Goal: Task Accomplishment & Management: Manage account settings

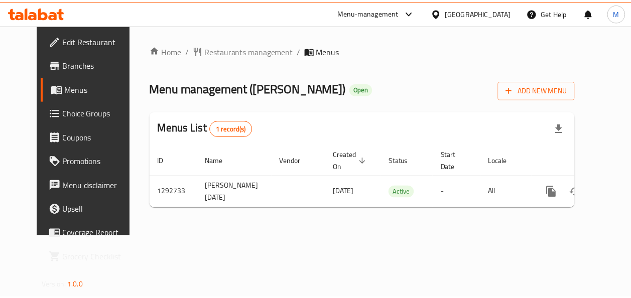
scroll to position [0, 7]
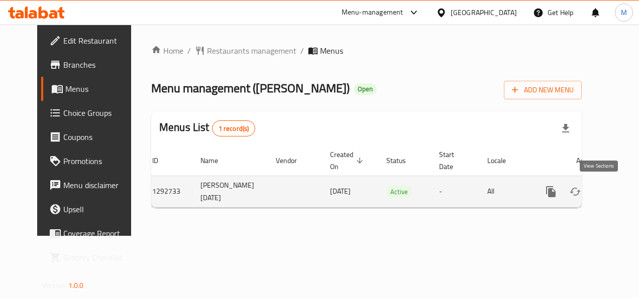
click at [618, 192] on icon "enhanced table" at bounding box center [622, 191] width 9 height 9
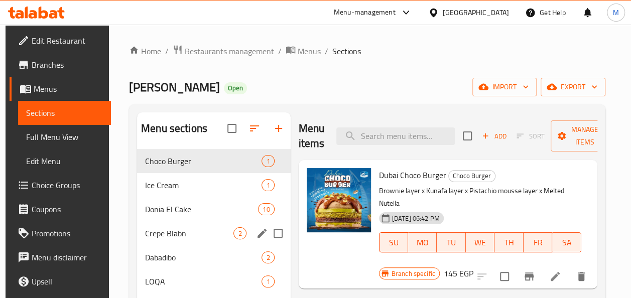
click at [199, 222] on div "Crepe Blabn 2" at bounding box center [214, 233] width 154 height 24
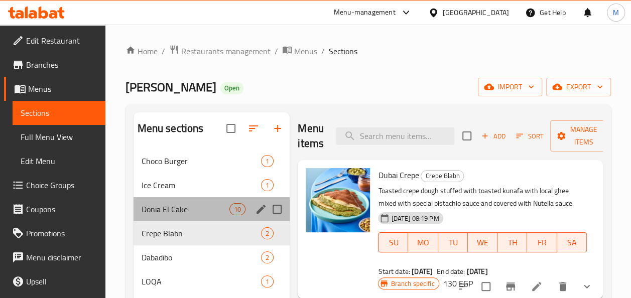
click at [187, 202] on div "Donia El Cake 10" at bounding box center [212, 209] width 157 height 24
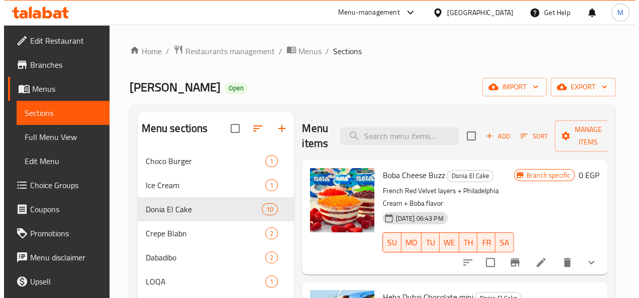
scroll to position [0, 21]
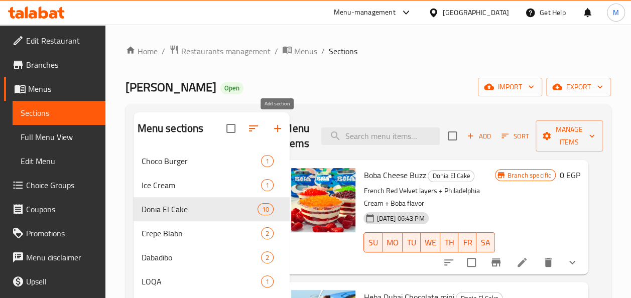
click at [275, 135] on icon "button" at bounding box center [278, 128] width 12 height 12
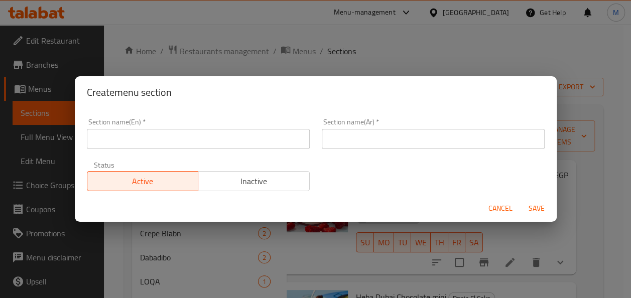
scroll to position [0, 21]
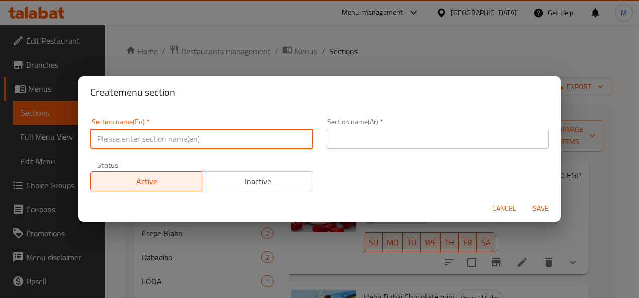
click at [252, 132] on input "text" at bounding box center [201, 139] width 223 height 20
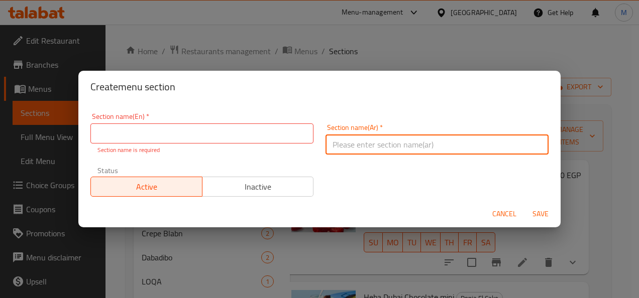
click at [353, 135] on input "text" at bounding box center [436, 145] width 223 height 20
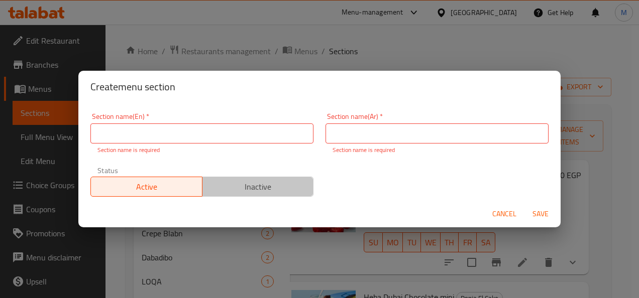
click at [262, 185] on span "Inactive" at bounding box center [257, 187] width 103 height 15
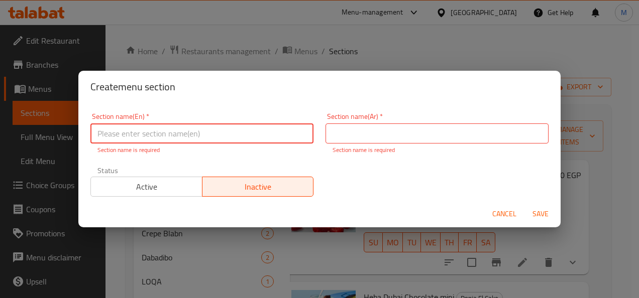
click at [273, 139] on input "text" at bounding box center [201, 133] width 223 height 20
type input "offers"
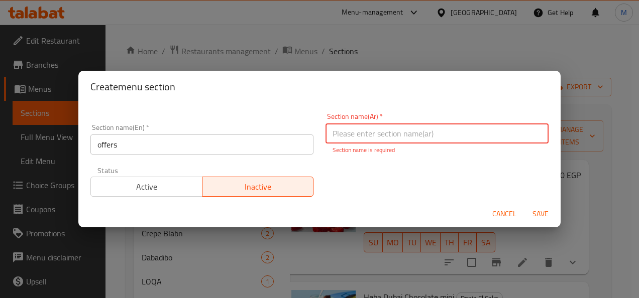
click at [350, 138] on input "text" at bounding box center [436, 133] width 223 height 20
type input "العروض"
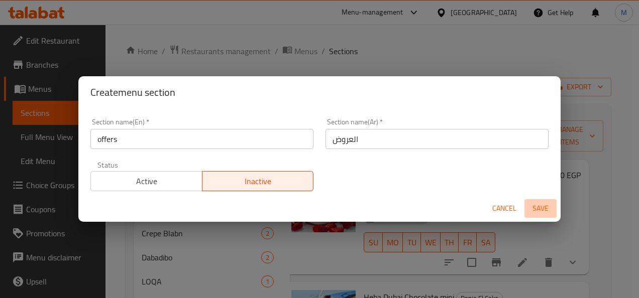
click at [541, 209] on span "Save" at bounding box center [540, 208] width 24 height 13
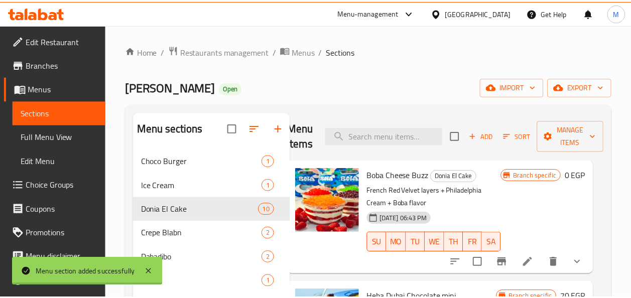
scroll to position [0, 17]
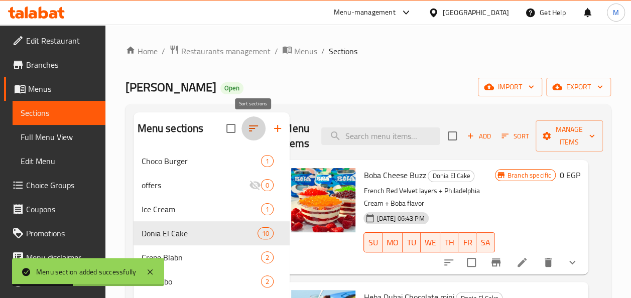
click at [249, 133] on icon "button" at bounding box center [253, 128] width 12 height 12
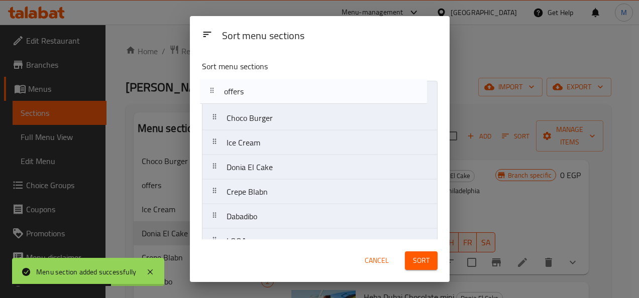
drag, startPoint x: 212, startPoint y: 118, endPoint x: 209, endPoint y: 88, distance: 30.3
click at [209, 88] on nav "Choco Burger offers Ice Cream Donia El Cake Crepe Blabn Dabadibo LOQA Chookies …" at bounding box center [319, 278] width 235 height 395
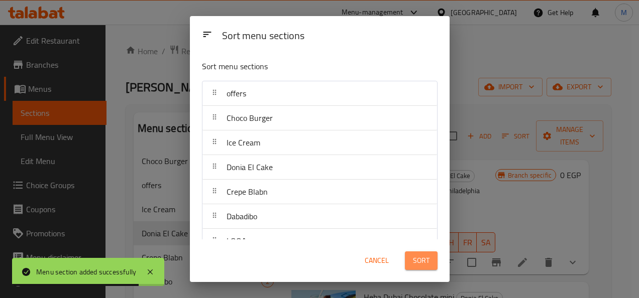
click at [419, 264] on span "Sort" at bounding box center [421, 261] width 17 height 13
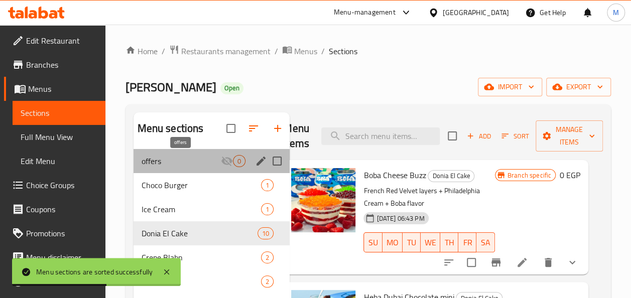
click at [208, 160] on span "offers" at bounding box center [182, 161] width 80 height 12
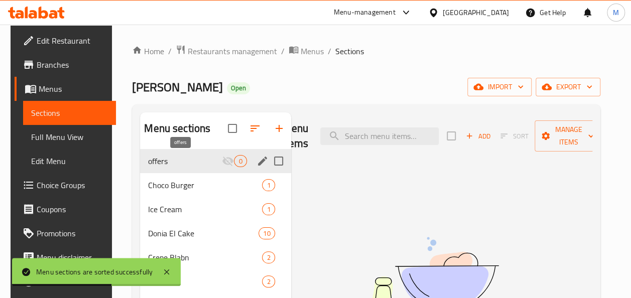
scroll to position [0, 13]
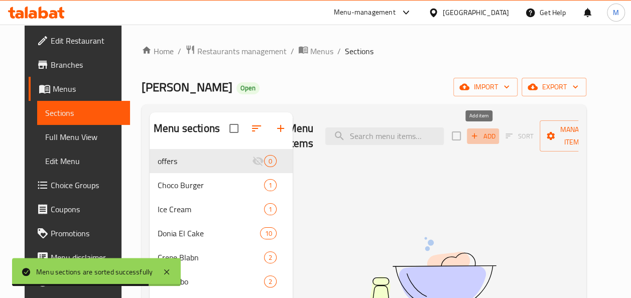
click at [489, 137] on span "Add" at bounding box center [482, 137] width 27 height 12
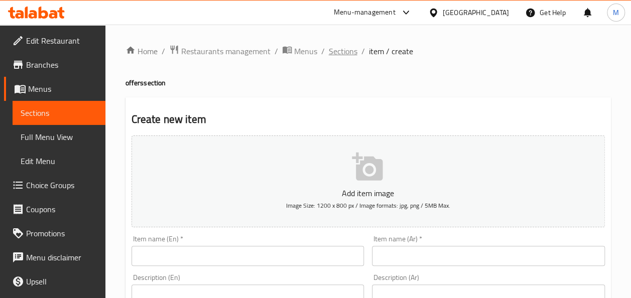
click at [350, 51] on span "Sections" at bounding box center [343, 51] width 29 height 12
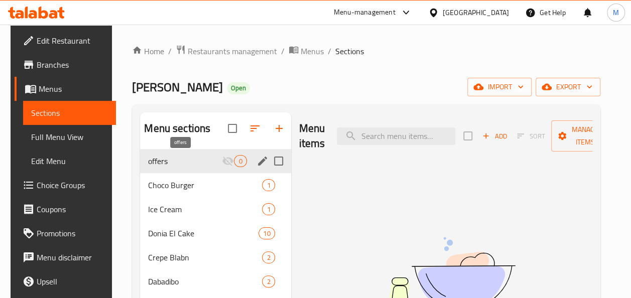
click at [180, 162] on span "offers" at bounding box center [185, 161] width 74 height 12
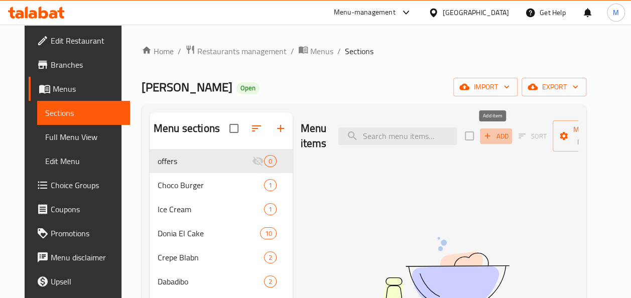
click at [503, 135] on span "Add" at bounding box center [495, 137] width 27 height 12
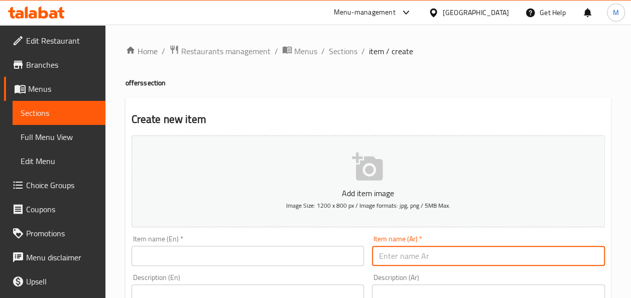
click at [388, 258] on input "text" at bounding box center [488, 256] width 233 height 20
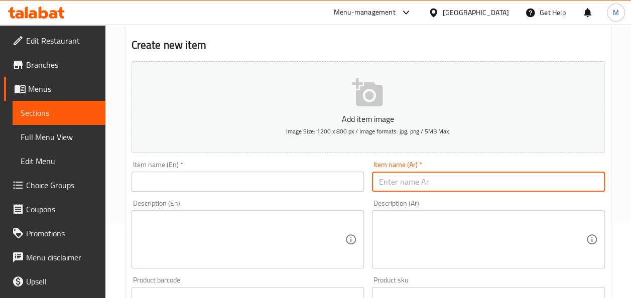
scroll to position [96, 0]
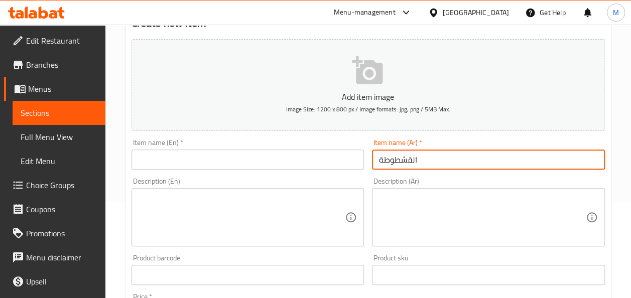
type input "القشطوطة"
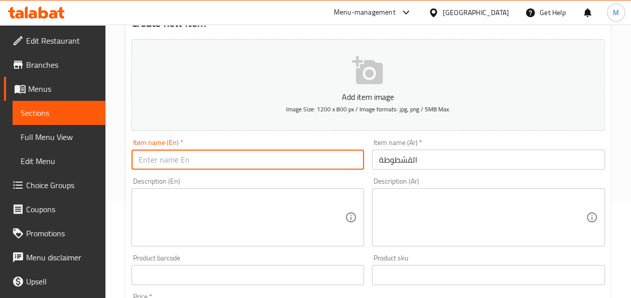
click at [272, 164] on input "text" at bounding box center [248, 160] width 233 height 20
type input "qasshtota"
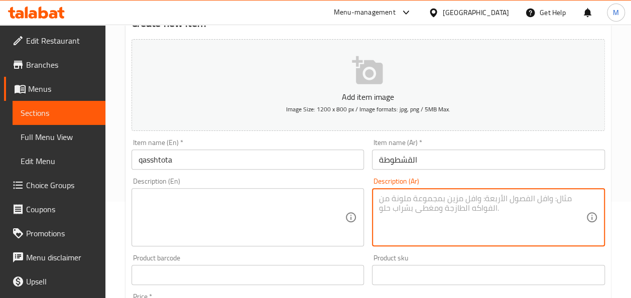
click at [467, 198] on textarea at bounding box center [482, 218] width 207 height 48
type textarea "skjdhlci"
click at [324, 208] on textarea at bounding box center [242, 218] width 207 height 48
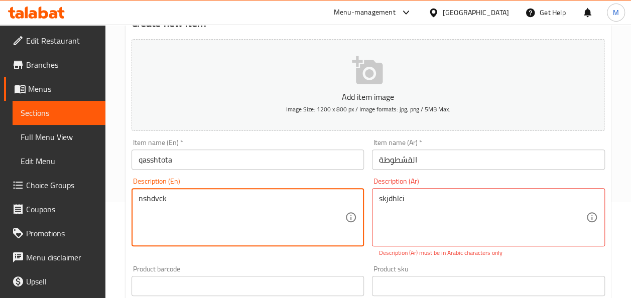
type textarea "nshdvck"
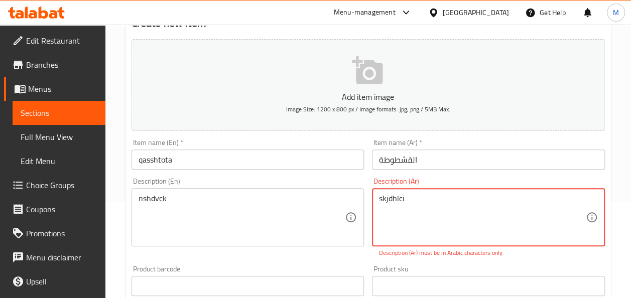
click at [392, 200] on textarea "skjdhlci" at bounding box center [482, 218] width 207 height 48
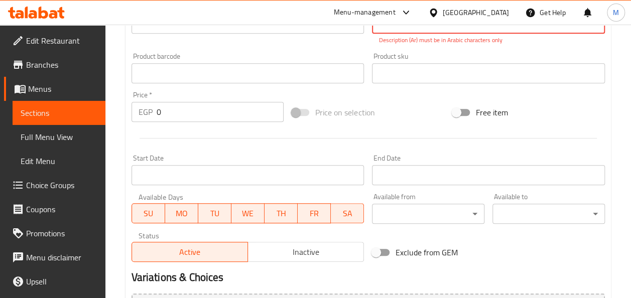
scroll to position [310, 0]
type textarea "صتثلبثص"
click at [200, 101] on input "0" at bounding box center [221, 111] width 128 height 20
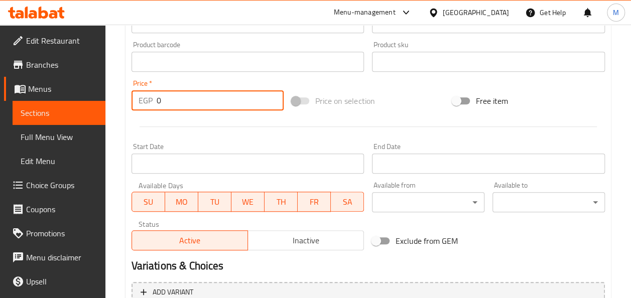
click at [200, 101] on input "0" at bounding box center [221, 100] width 128 height 20
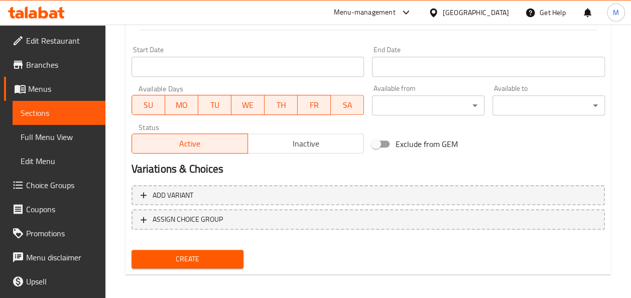
scroll to position [407, 0]
type input "120"
click at [178, 256] on span "Create" at bounding box center [188, 259] width 96 height 13
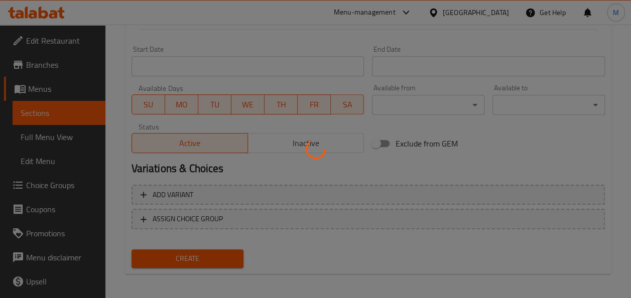
type input "0"
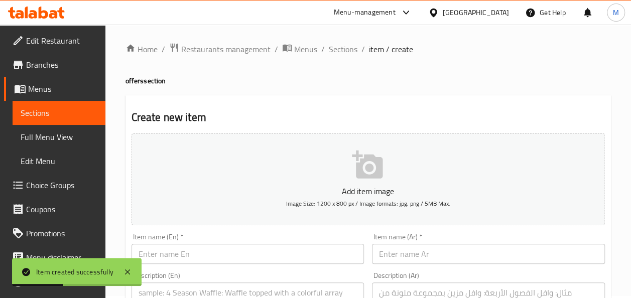
scroll to position [1, 0]
click at [349, 48] on span "Sections" at bounding box center [343, 50] width 29 height 12
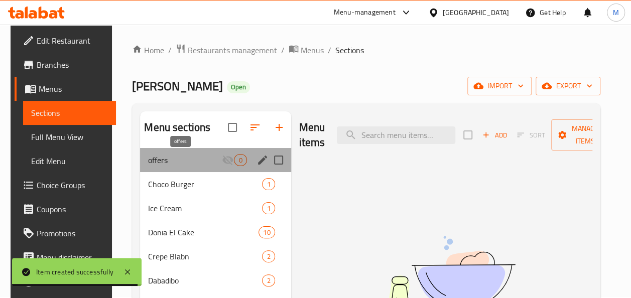
click at [198, 158] on span "offers" at bounding box center [185, 160] width 74 height 12
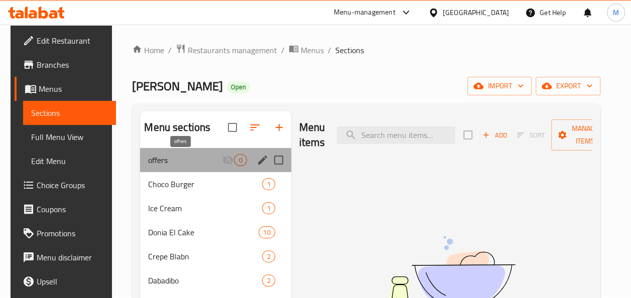
click at [198, 158] on span "offers" at bounding box center [185, 160] width 74 height 12
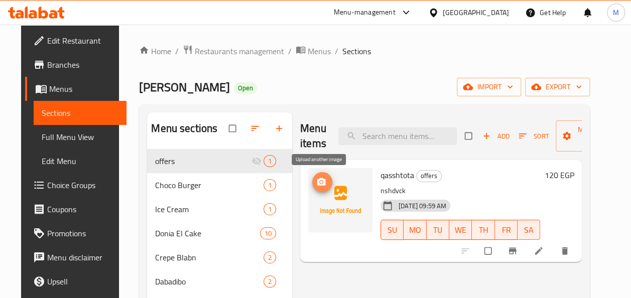
click at [324, 182] on span "upload picture" at bounding box center [322, 182] width 20 height 10
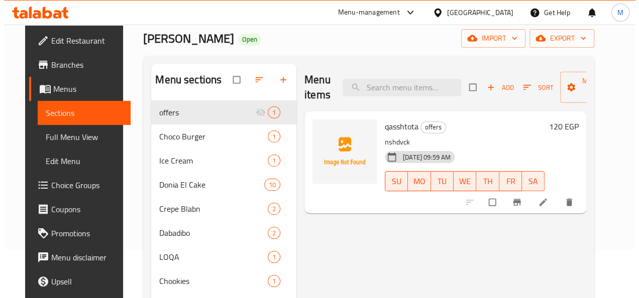
scroll to position [57, 0]
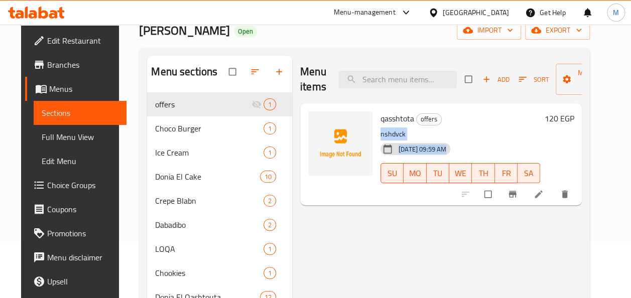
drag, startPoint x: 562, startPoint y: 115, endPoint x: 556, endPoint y: 115, distance: 6.5
click at [556, 115] on div "qasshtota offers nshdvck [DATE] 09:59 AM SU MO TU WE TH FR SA 120 EGP" at bounding box center [477, 154] width 201 height 94
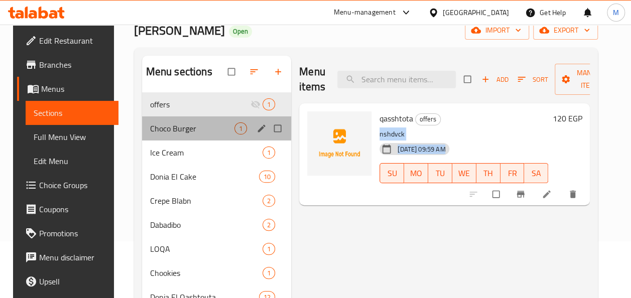
click at [226, 117] on div "Choco Burger 1" at bounding box center [217, 128] width 150 height 24
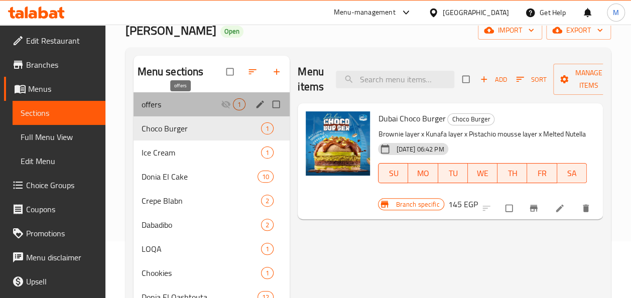
click at [180, 102] on span "offers" at bounding box center [182, 104] width 80 height 12
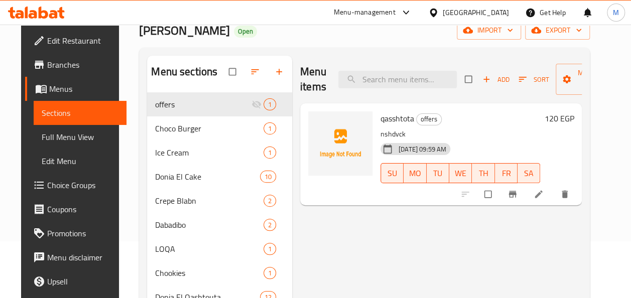
click at [574, 116] on h6 "120 EGP" at bounding box center [559, 118] width 30 height 14
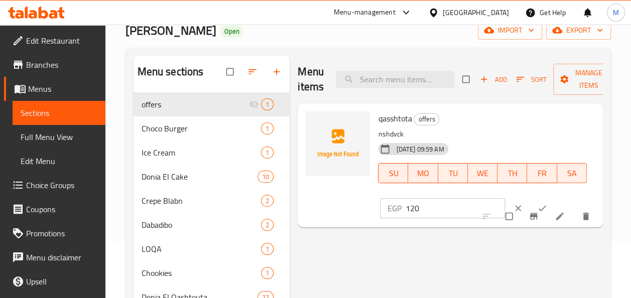
click at [422, 212] on input "120" at bounding box center [455, 208] width 100 height 20
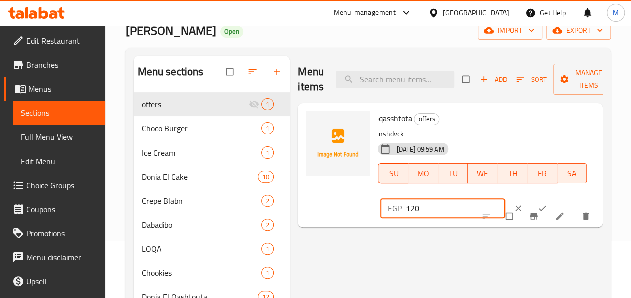
click at [422, 212] on input "120" at bounding box center [455, 208] width 100 height 20
type input "100"
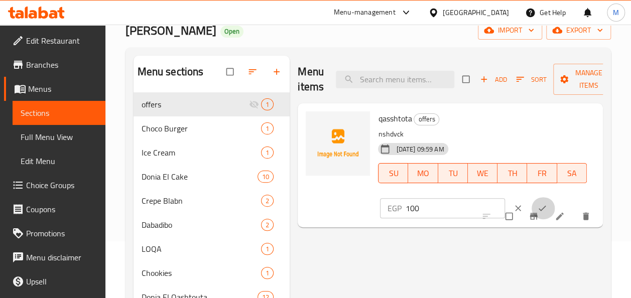
click at [537, 206] on icon "ok" at bounding box center [542, 208] width 10 height 10
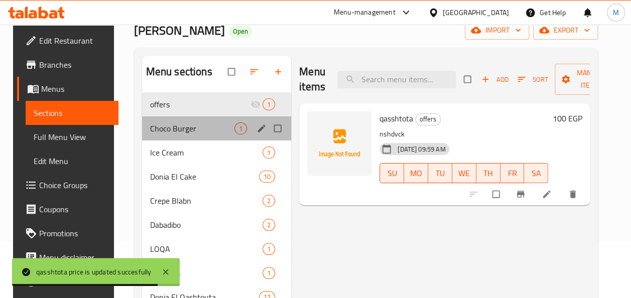
click at [168, 135] on div "Choco Burger 1" at bounding box center [217, 128] width 150 height 24
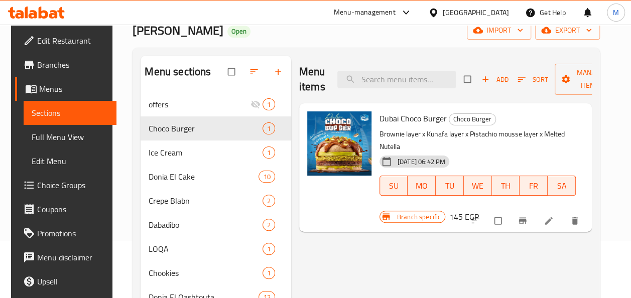
click at [457, 210] on h6 "145 EGP" at bounding box center [464, 217] width 30 height 14
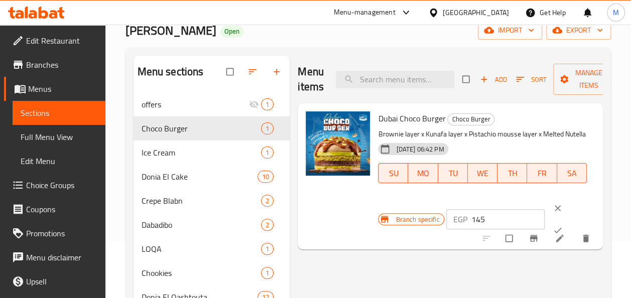
click at [557, 199] on button "clear" at bounding box center [559, 208] width 24 height 22
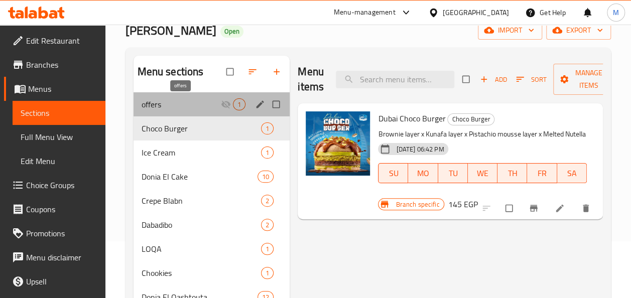
click at [216, 106] on span "offers" at bounding box center [182, 104] width 80 height 12
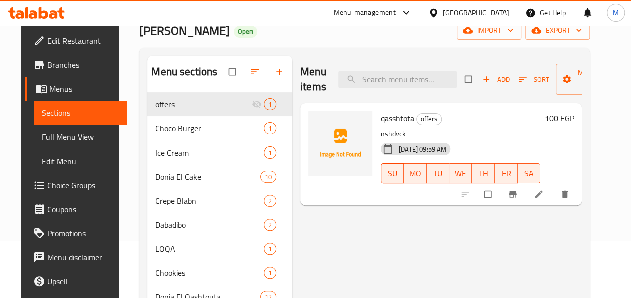
click at [573, 123] on h6 "100 EGP" at bounding box center [559, 118] width 30 height 14
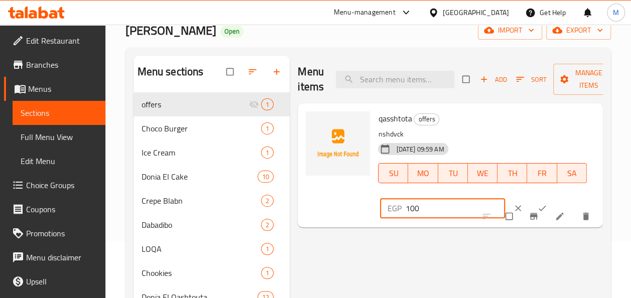
click at [414, 209] on input "100" at bounding box center [455, 208] width 100 height 20
click at [537, 206] on icon "ok" at bounding box center [542, 208] width 10 height 10
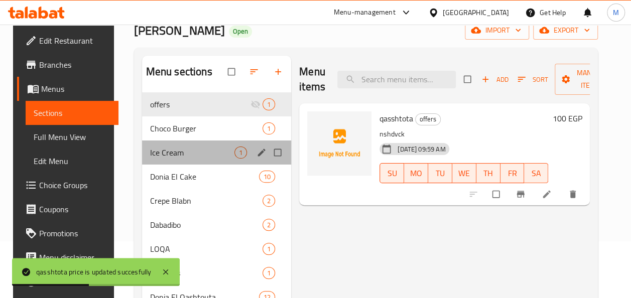
click at [174, 141] on div "Ice Cream 1" at bounding box center [217, 153] width 150 height 24
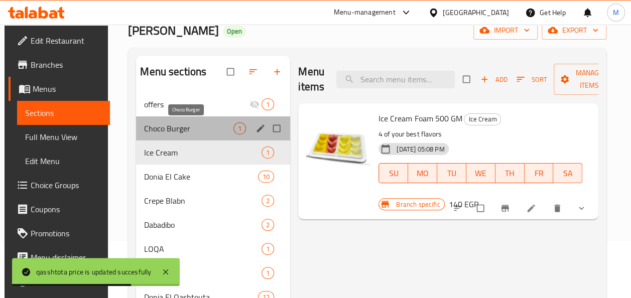
click at [175, 122] on span "Choco Burger" at bounding box center [188, 128] width 89 height 12
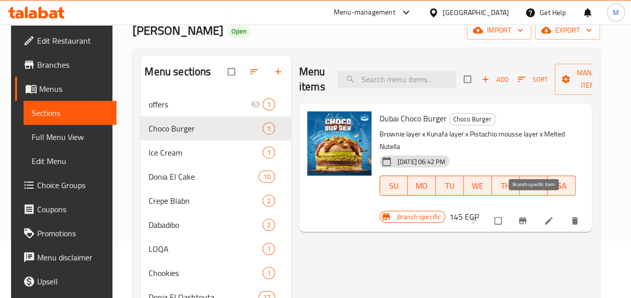
click at [536, 210] on button "Branch-specific-item" at bounding box center [524, 221] width 24 height 22
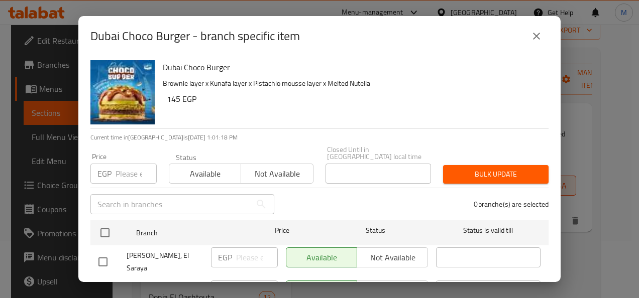
scroll to position [37, 0]
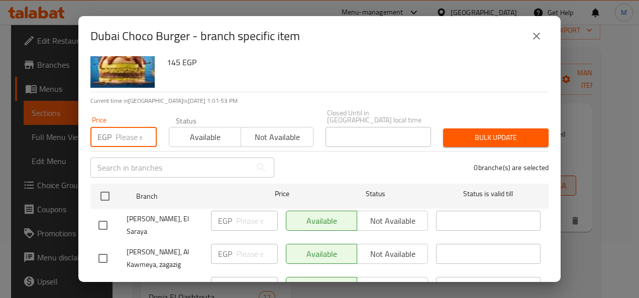
click at [139, 136] on input "number" at bounding box center [135, 137] width 41 height 20
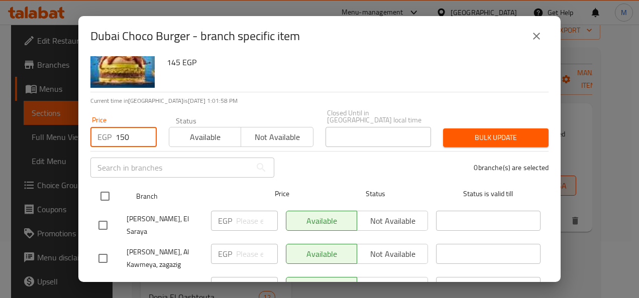
type input "150"
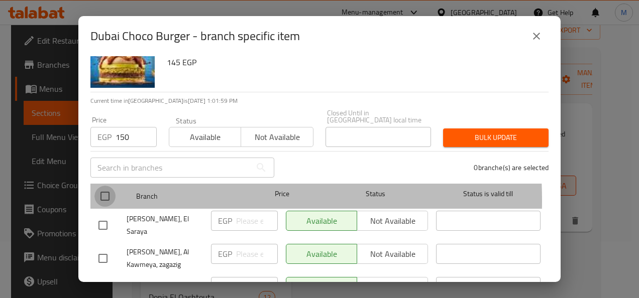
click at [109, 194] on input "checkbox" at bounding box center [104, 196] width 21 height 21
checkbox input "true"
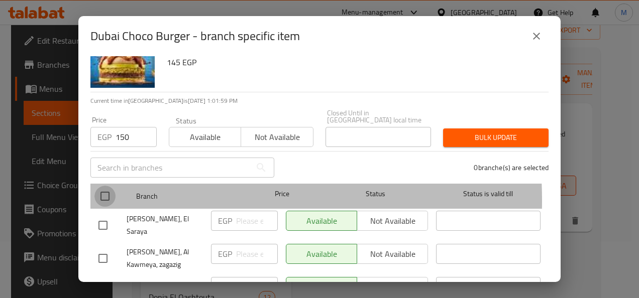
checkbox input "true"
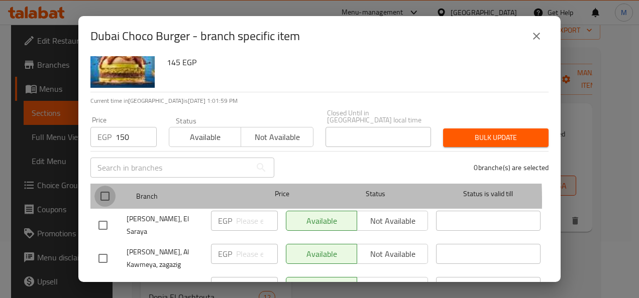
checkbox input "true"
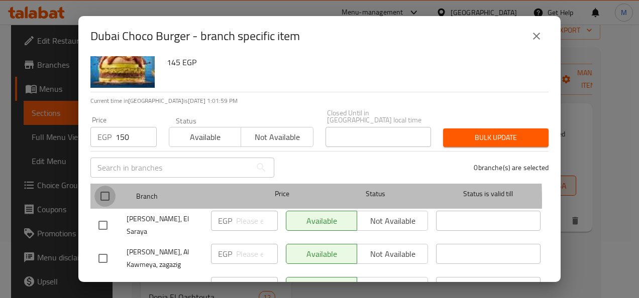
checkbox input "true"
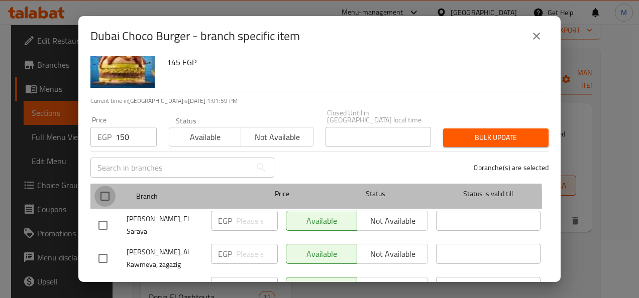
checkbox input "true"
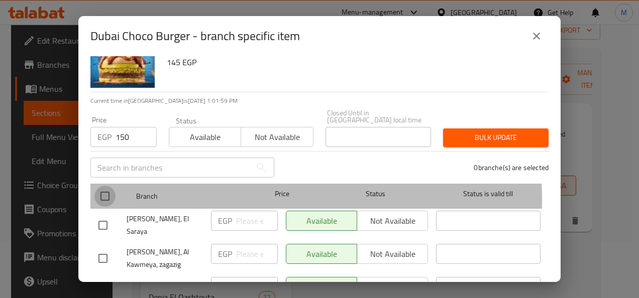
checkbox input "true"
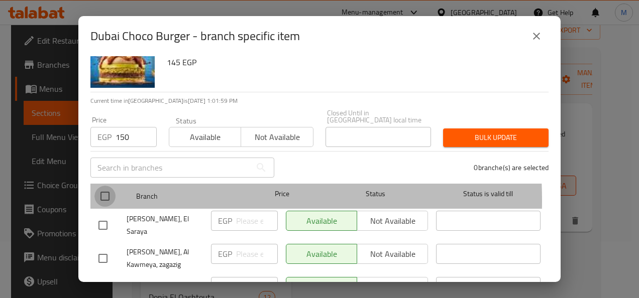
checkbox input "true"
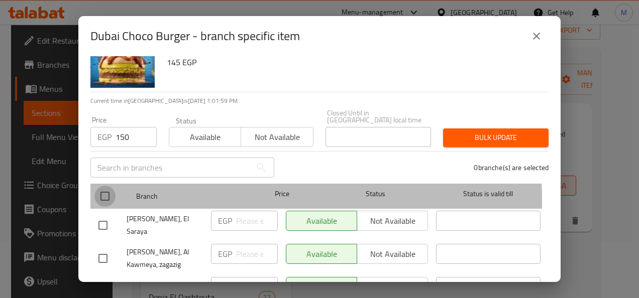
checkbox input "true"
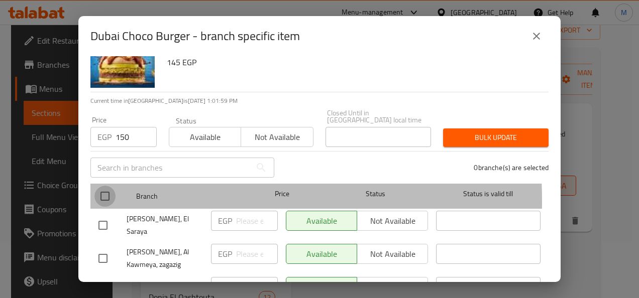
checkbox input "true"
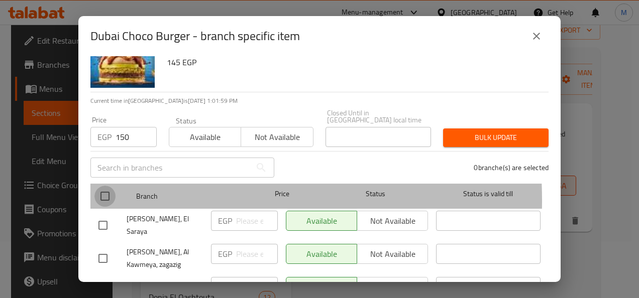
checkbox input "true"
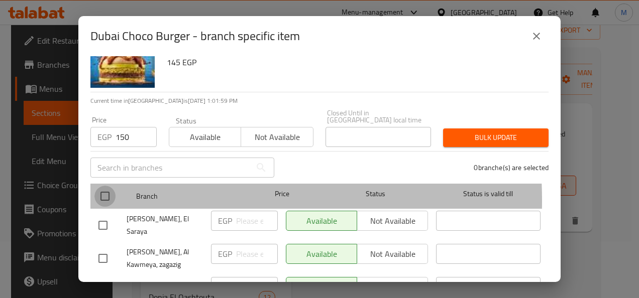
checkbox input "true"
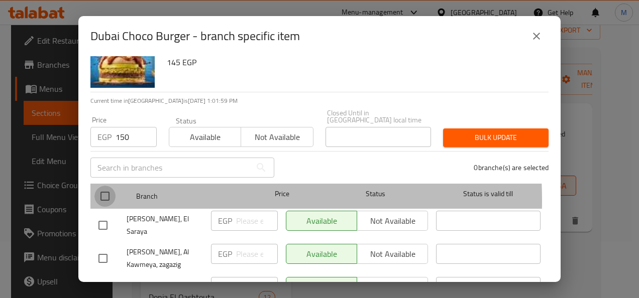
checkbox input "true"
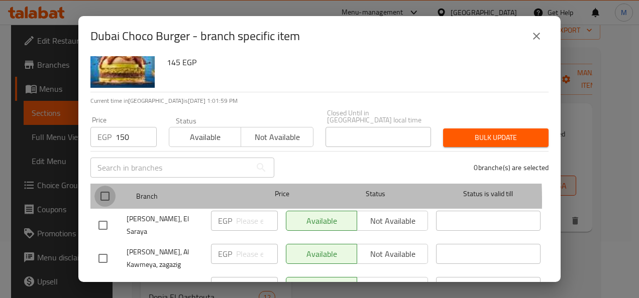
checkbox input "true"
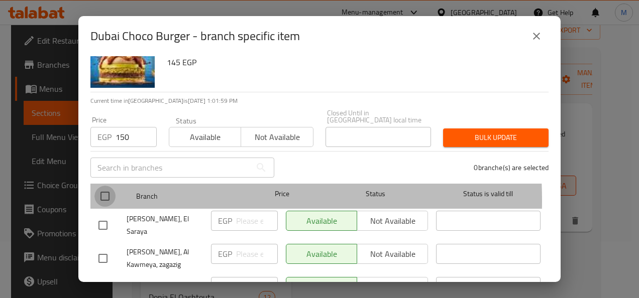
checkbox input "true"
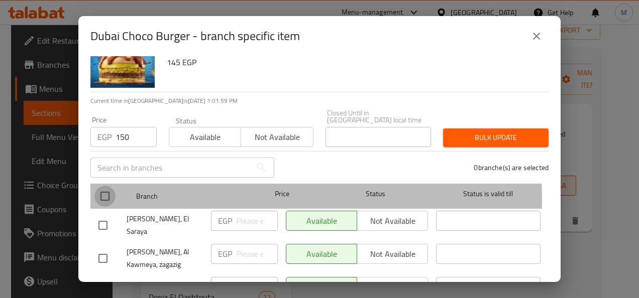
checkbox input "true"
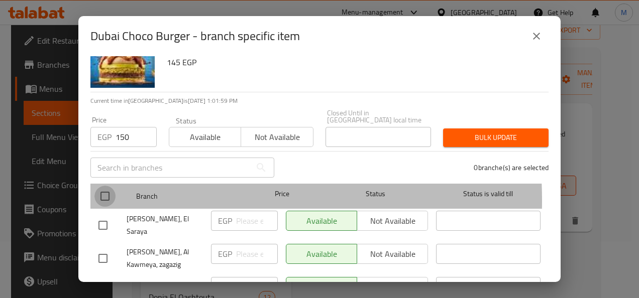
checkbox input "true"
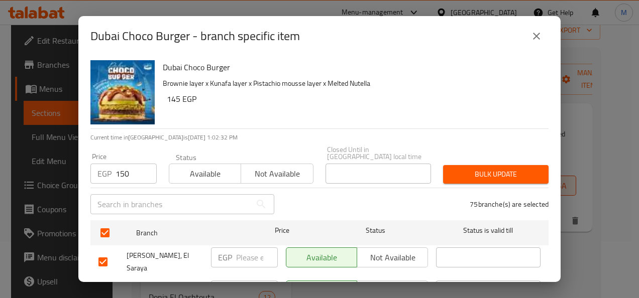
scroll to position [69, 0]
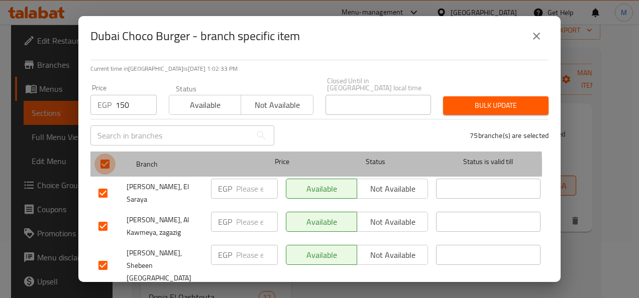
click at [108, 161] on input "checkbox" at bounding box center [104, 164] width 21 height 21
checkbox input "false"
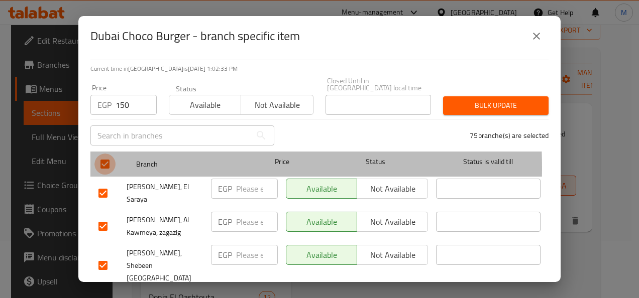
checkbox input "false"
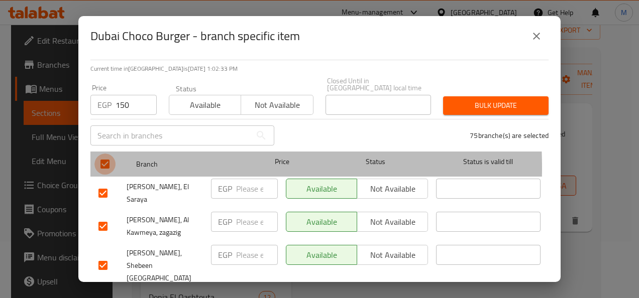
checkbox input "false"
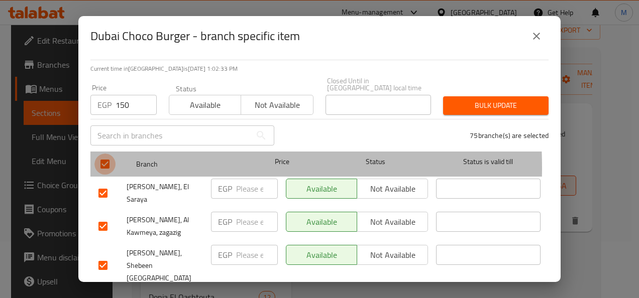
checkbox input "false"
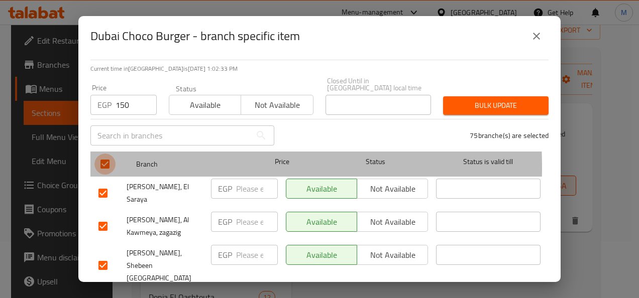
checkbox input "false"
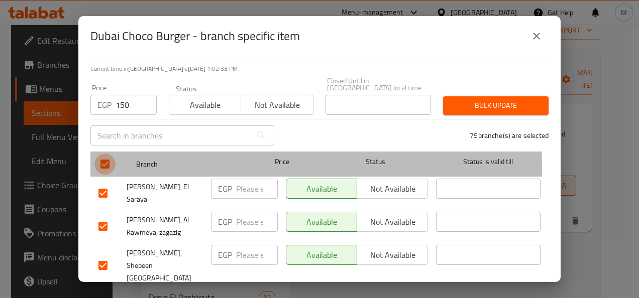
checkbox input "false"
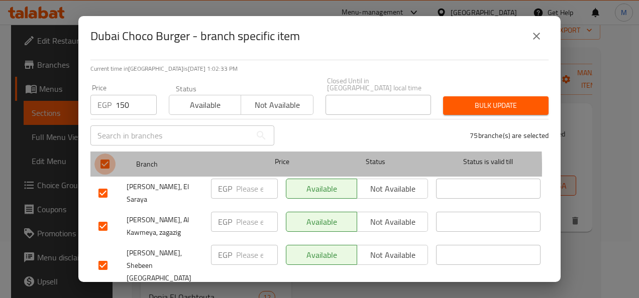
checkbox input "false"
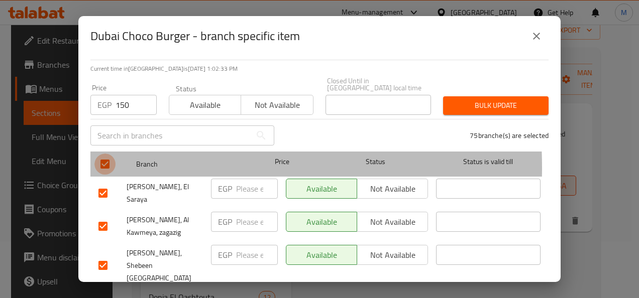
checkbox input "false"
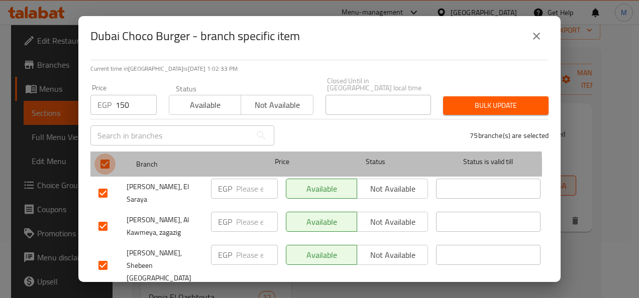
checkbox input "false"
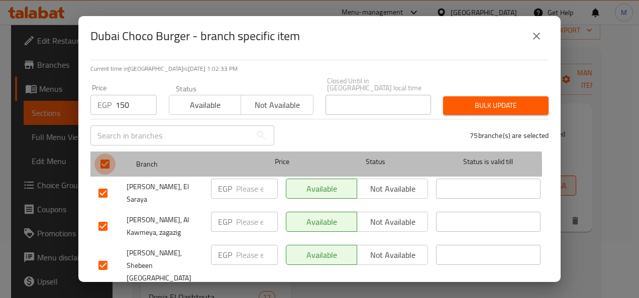
checkbox input "false"
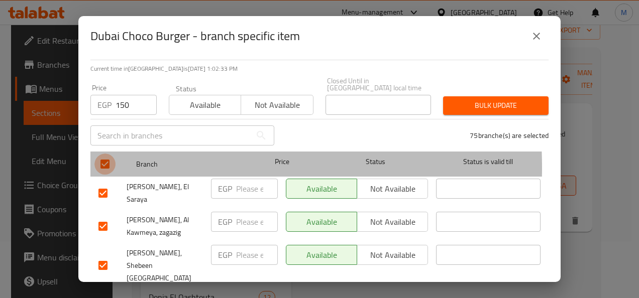
checkbox input "false"
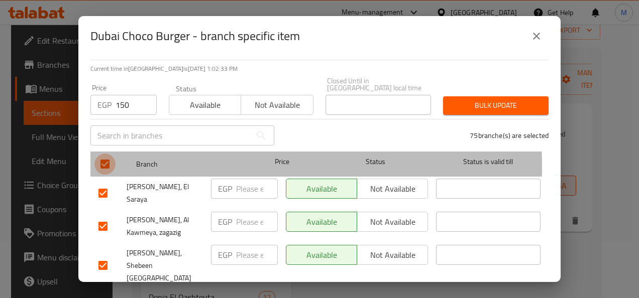
checkbox input "false"
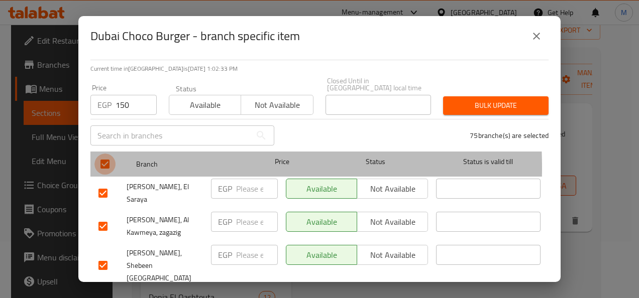
checkbox input "false"
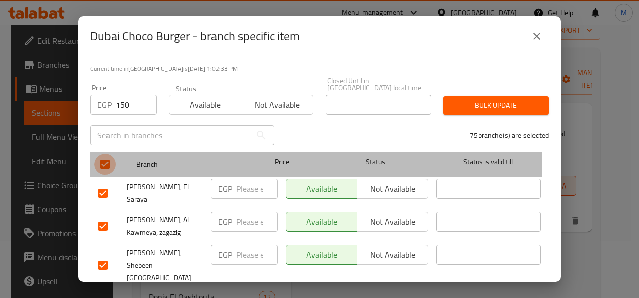
checkbox input "false"
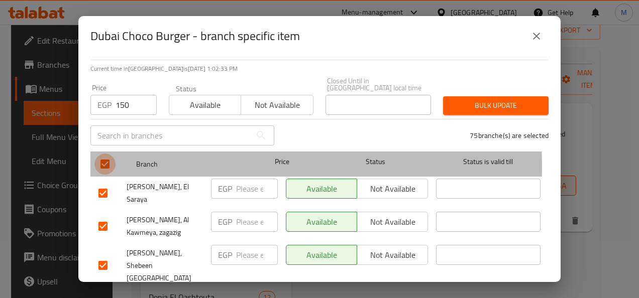
checkbox input "false"
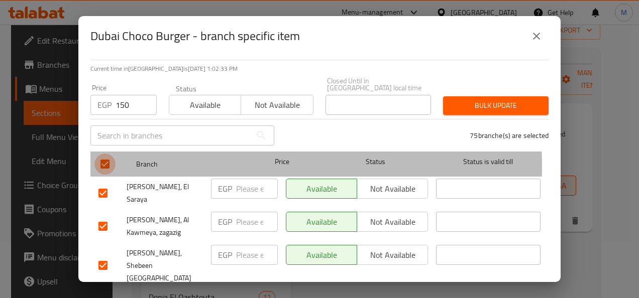
checkbox input "false"
click at [109, 154] on input "checkbox" at bounding box center [104, 164] width 21 height 21
checkbox input "true"
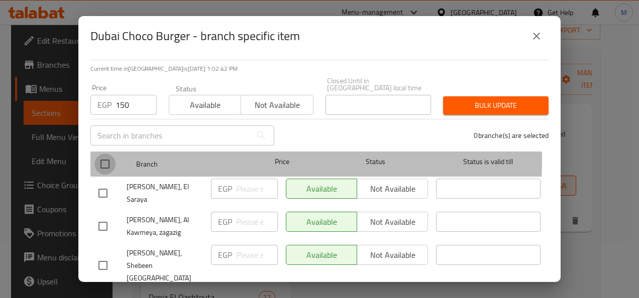
checkbox input "true"
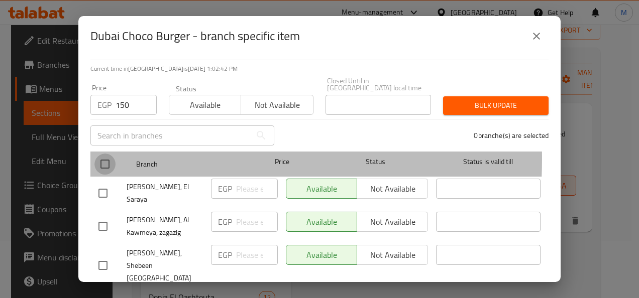
checkbox input "true"
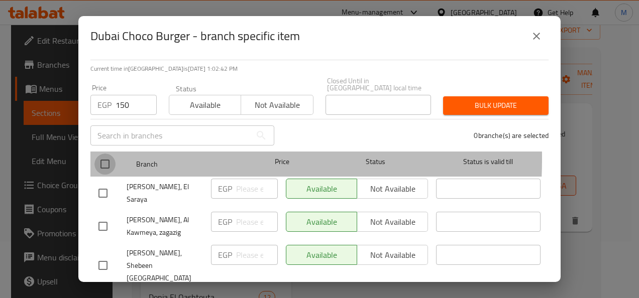
checkbox input "true"
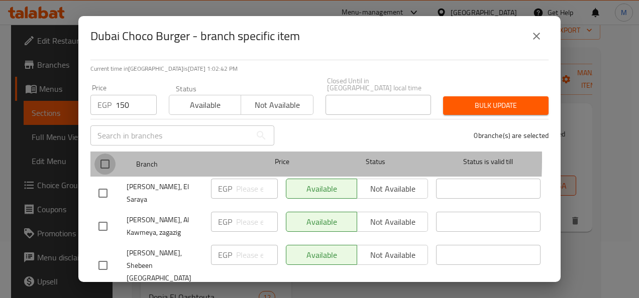
checkbox input "true"
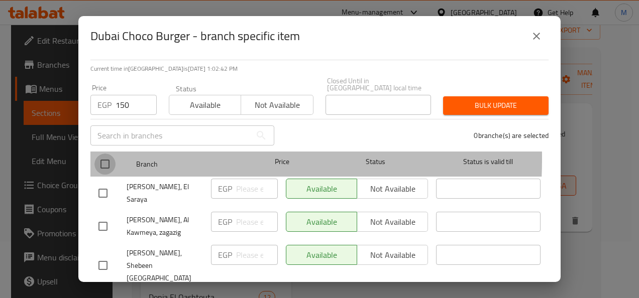
checkbox input "true"
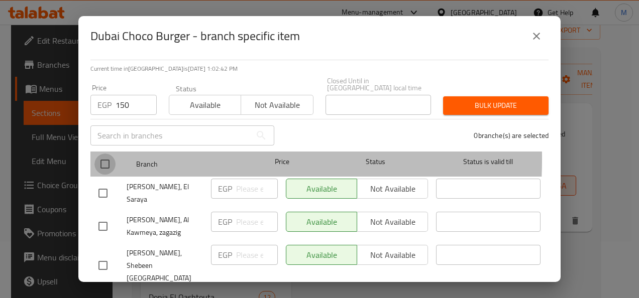
checkbox input "true"
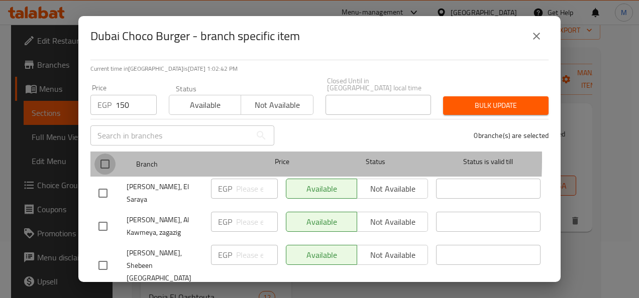
checkbox input "true"
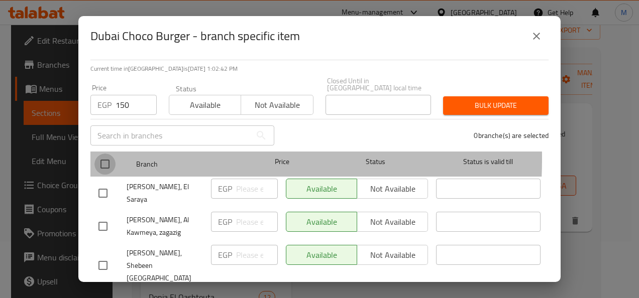
checkbox input "true"
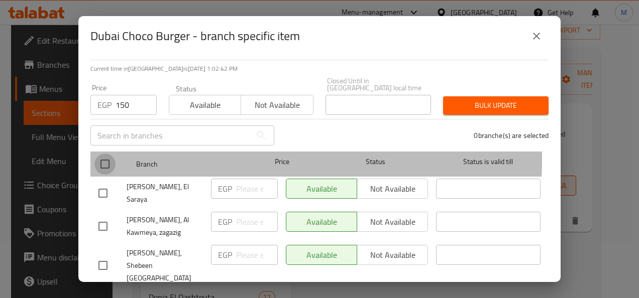
checkbox input "true"
click at [104, 154] on input "checkbox" at bounding box center [104, 164] width 21 height 21
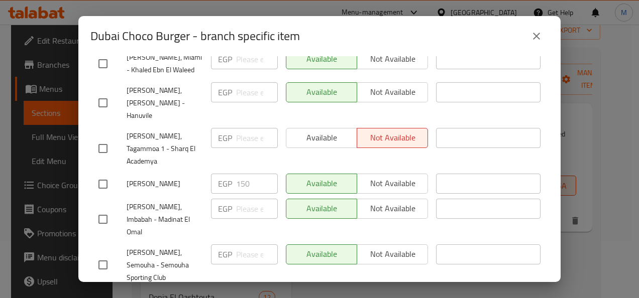
scroll to position [522, 0]
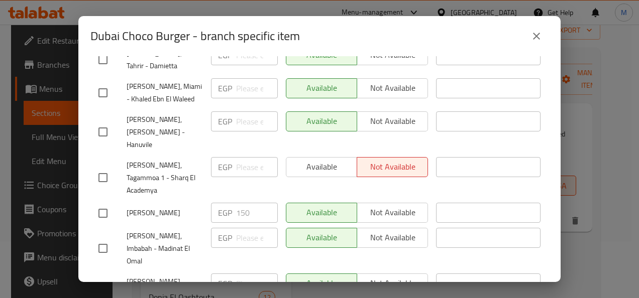
drag, startPoint x: 347, startPoint y: 106, endPoint x: 99, endPoint y: 149, distance: 251.6
click at [99, 203] on input "checkbox" at bounding box center [102, 213] width 21 height 21
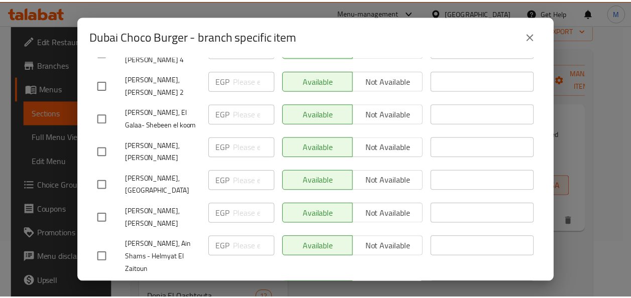
scroll to position [2332, 0]
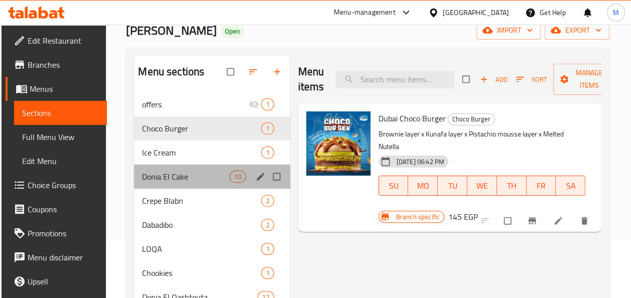
click at [212, 165] on div "Donia El Cake 10" at bounding box center [212, 177] width 156 height 24
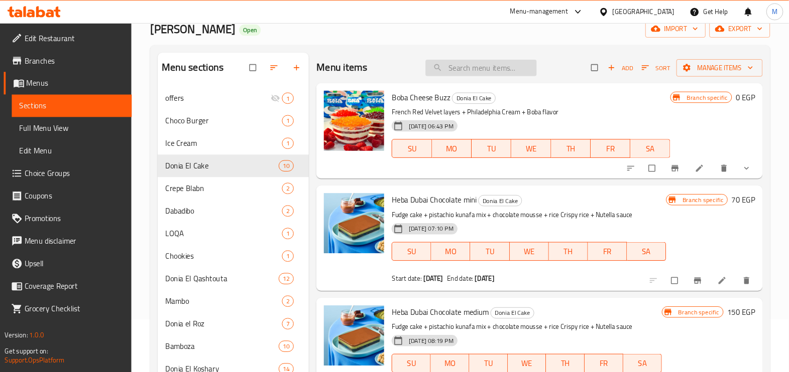
scroll to position [56, 0]
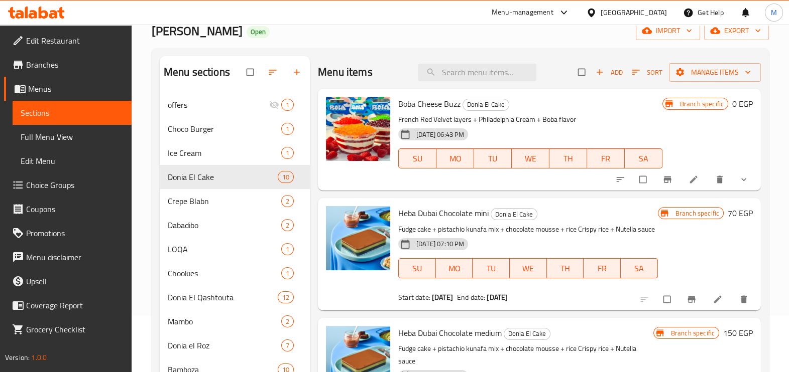
click at [596, 138] on div "[DATE] 06:43 PM SU MO TU WE TH FR SA" at bounding box center [530, 151] width 272 height 54
click at [638, 182] on icon "show more" at bounding box center [743, 180] width 10 height 10
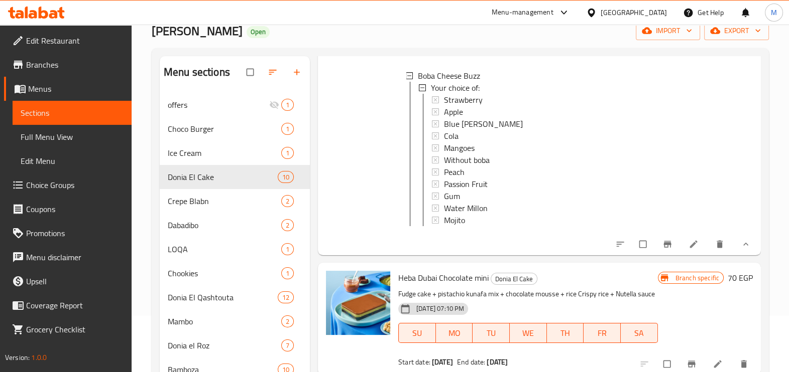
scroll to position [0, 0]
click at [507, 104] on div "Strawberry" at bounding box center [549, 101] width 210 height 12
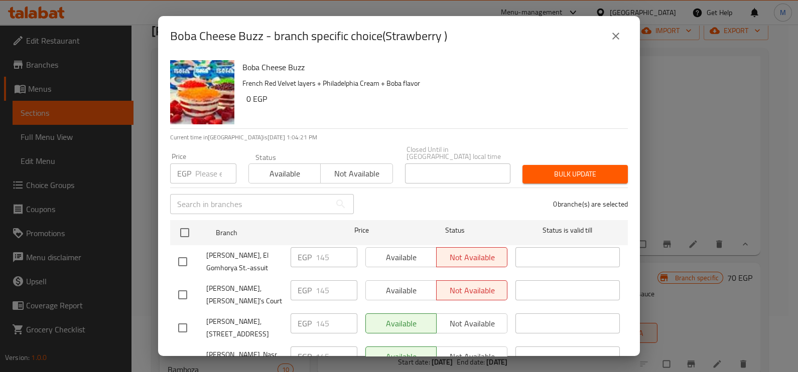
click at [206, 171] on input "number" at bounding box center [215, 174] width 41 height 20
click at [616, 38] on icon "close" at bounding box center [616, 36] width 12 height 12
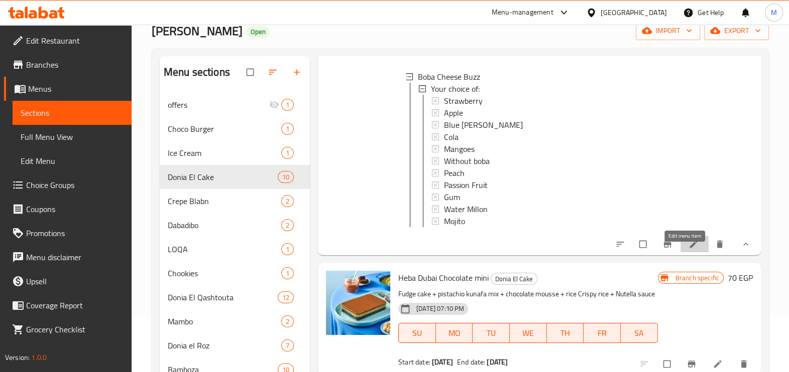
click at [638, 250] on icon at bounding box center [693, 244] width 10 height 10
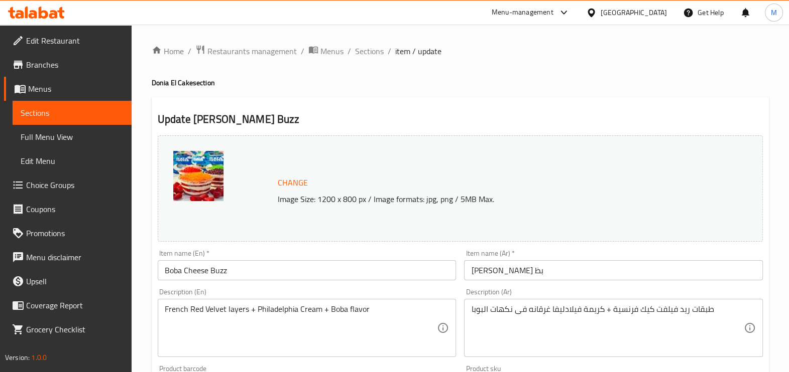
click at [437, 298] on div "French Red Velvet layers + Philadelphia Cream + Boba flavor Description (En)" at bounding box center [307, 328] width 299 height 58
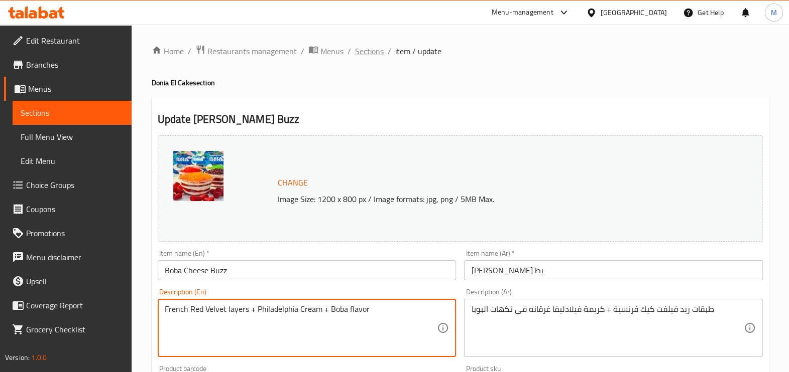
click at [374, 49] on span "Sections" at bounding box center [369, 51] width 29 height 12
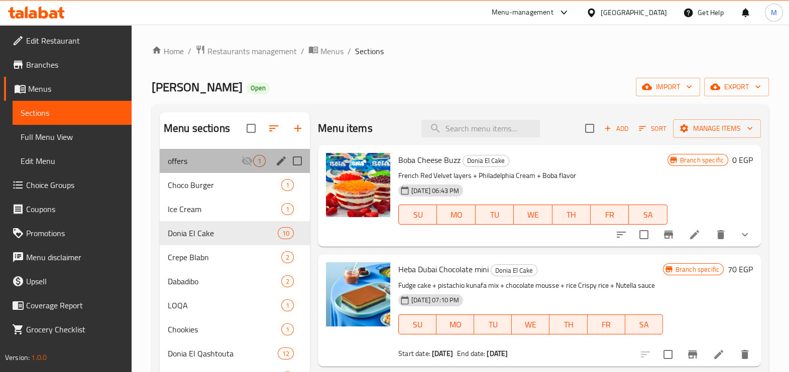
click at [186, 153] on div "offers 1" at bounding box center [235, 161] width 150 height 24
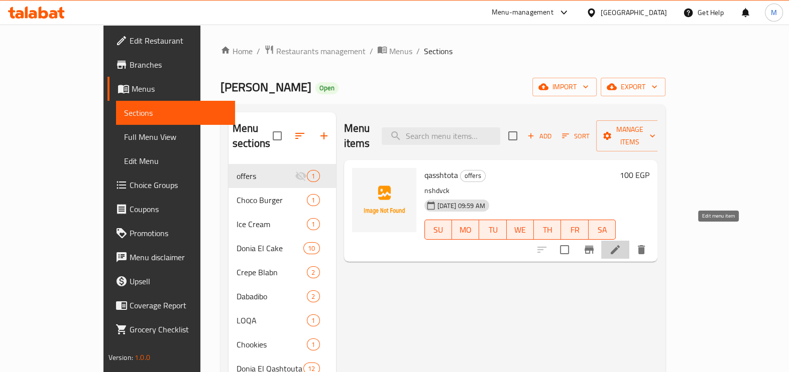
click at [621, 244] on icon at bounding box center [615, 250] width 12 height 12
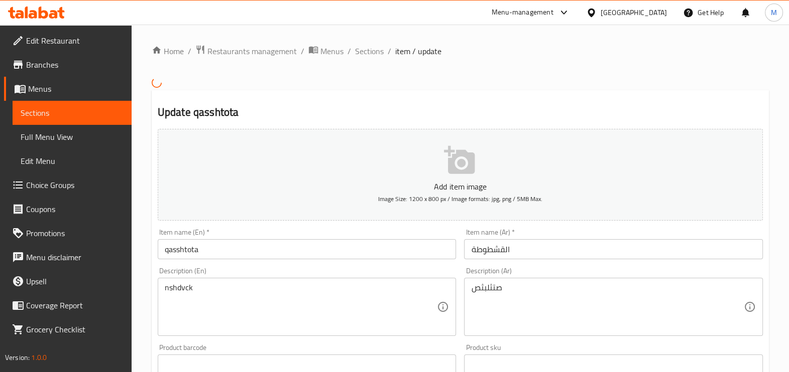
scroll to position [329, 0]
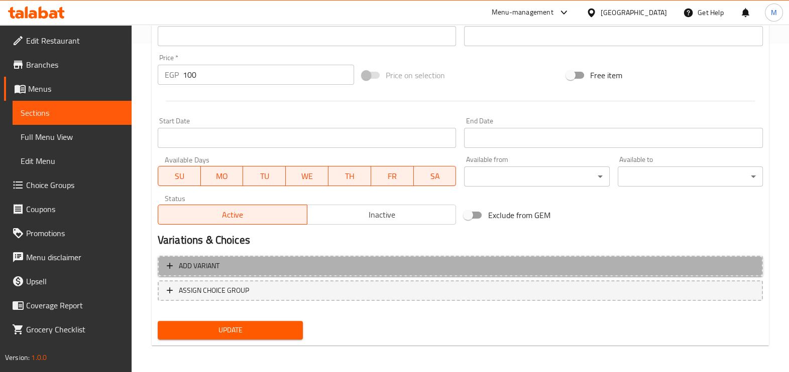
click at [266, 266] on span "Add variant" at bounding box center [460, 266] width 587 height 13
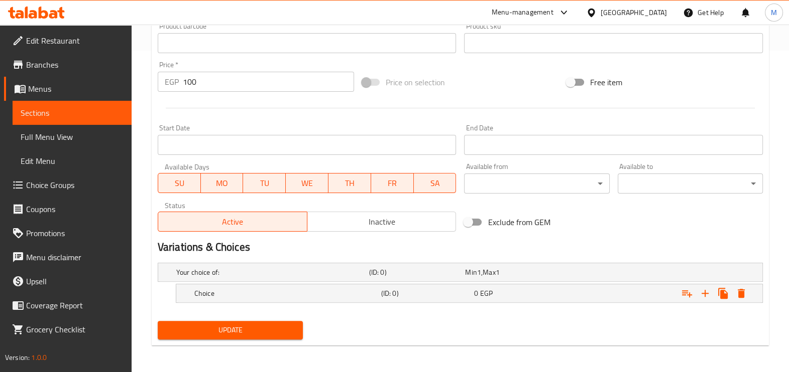
click at [191, 77] on input "100" at bounding box center [268, 82] width 171 height 20
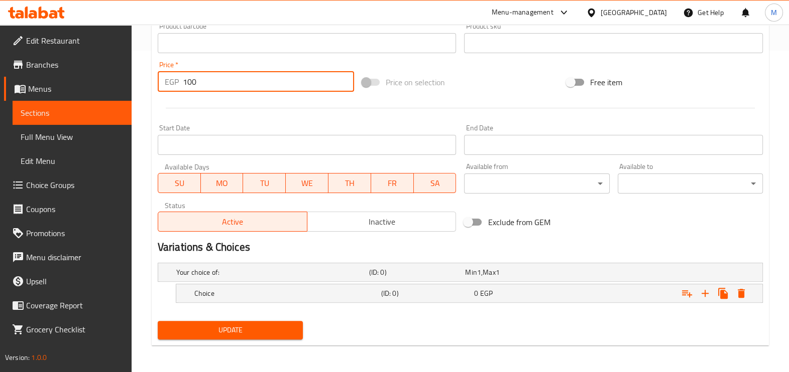
click at [191, 77] on input "100" at bounding box center [268, 82] width 171 height 20
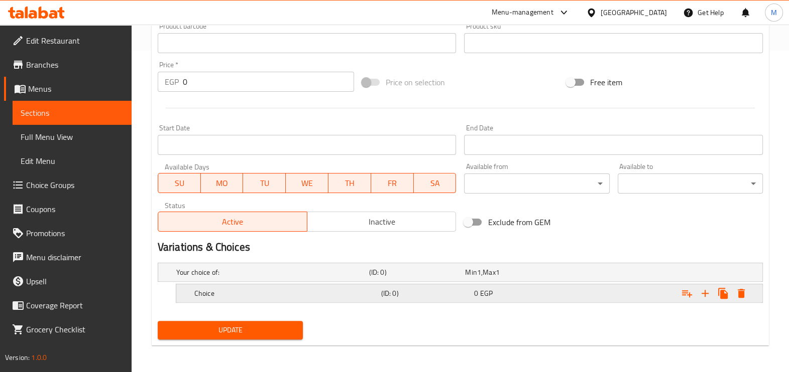
click at [394, 278] on h5 "(ID: 0)" at bounding box center [415, 273] width 92 height 10
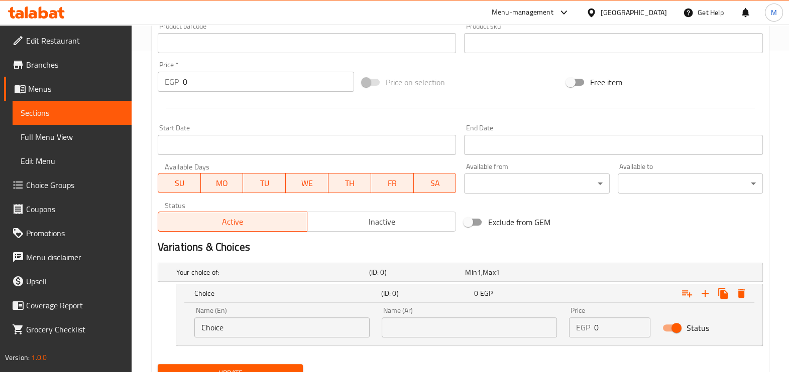
click at [215, 298] on input "Choice" at bounding box center [281, 328] width 175 height 20
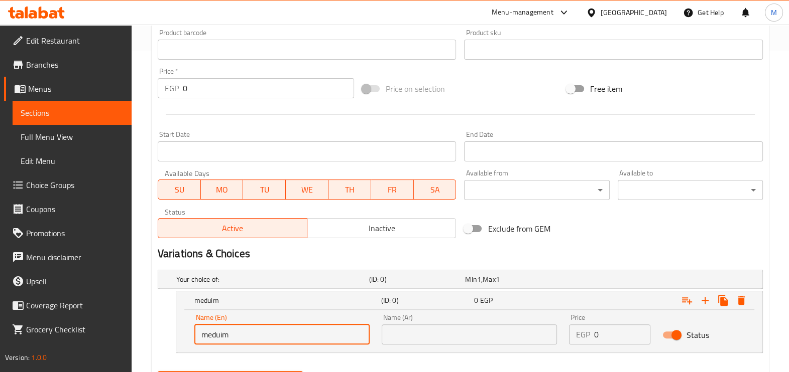
scroll to position [372, 0]
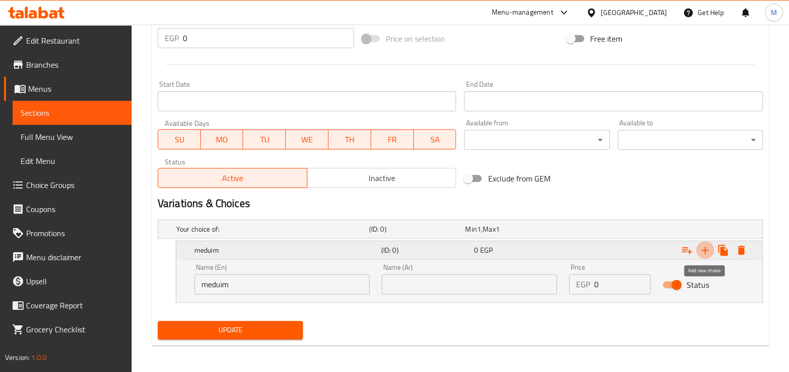
click at [638, 251] on icon "Expand" at bounding box center [705, 250] width 12 height 12
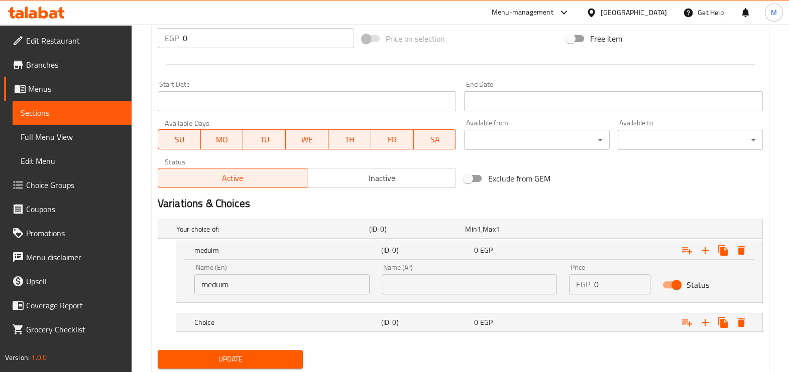
click at [294, 298] on nav at bounding box center [460, 338] width 605 height 8
click at [243, 234] on h5 "Choice" at bounding box center [270, 229] width 189 height 10
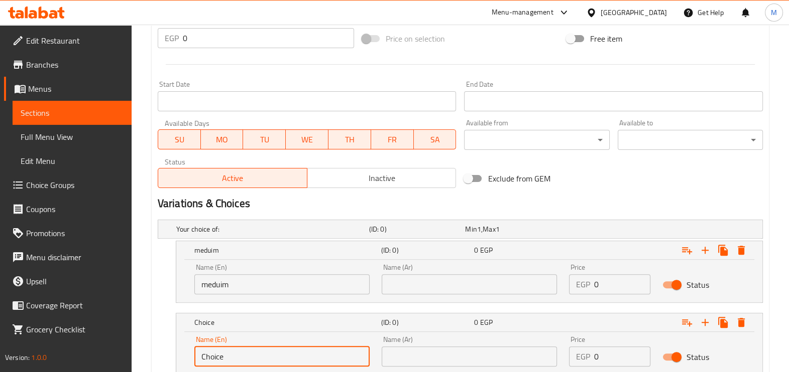
click at [250, 298] on input "Choice" at bounding box center [281, 357] width 175 height 20
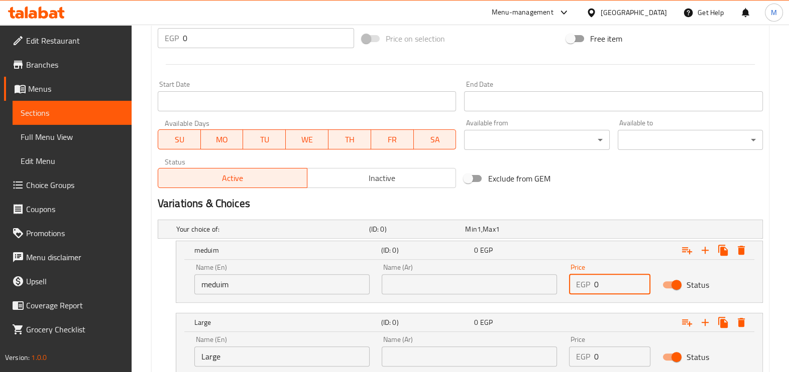
click at [615, 283] on input "0" at bounding box center [622, 285] width 57 height 20
click at [610, 298] on input "0" at bounding box center [622, 357] width 57 height 20
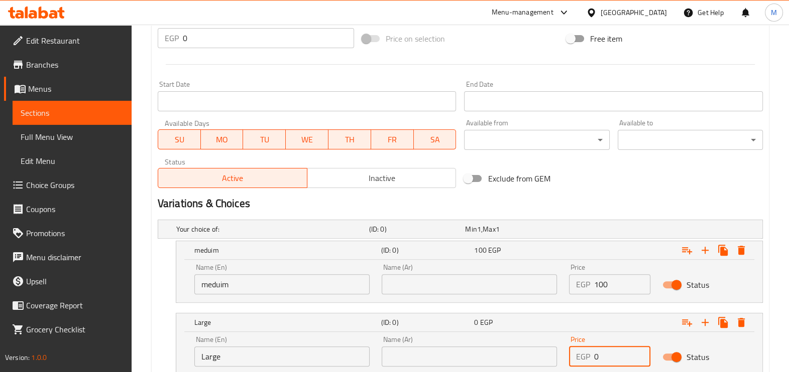
click at [610, 298] on input "0" at bounding box center [622, 357] width 57 height 20
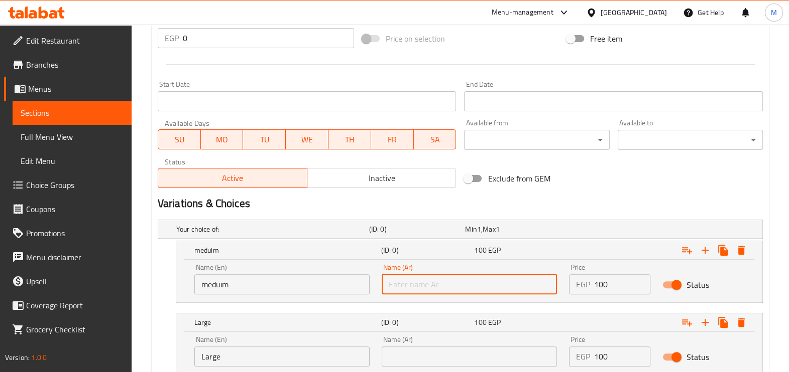
click at [409, 277] on input "text" at bounding box center [469, 285] width 175 height 20
click at [599, 298] on input "100" at bounding box center [622, 357] width 57 height 20
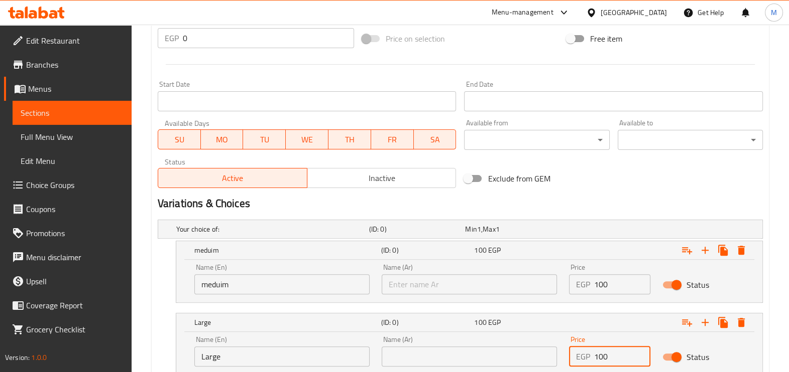
click at [599, 298] on input "100" at bounding box center [622, 357] width 57 height 20
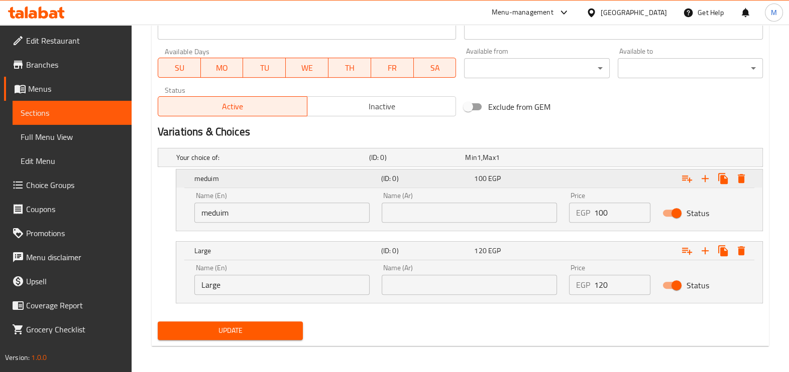
click at [507, 175] on div "100 EGP" at bounding box center [518, 179] width 89 height 10
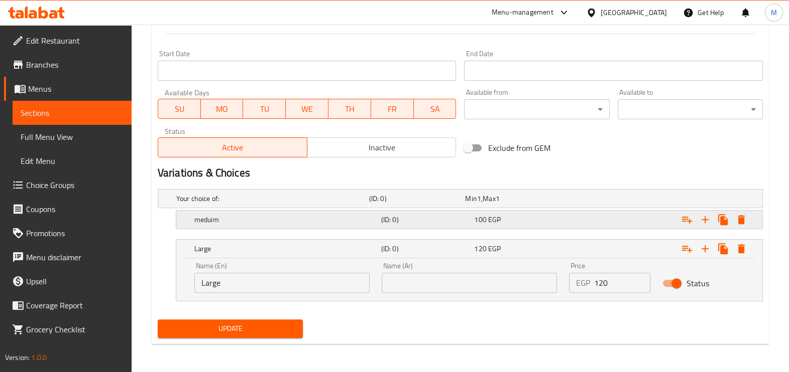
scroll to position [401, 0]
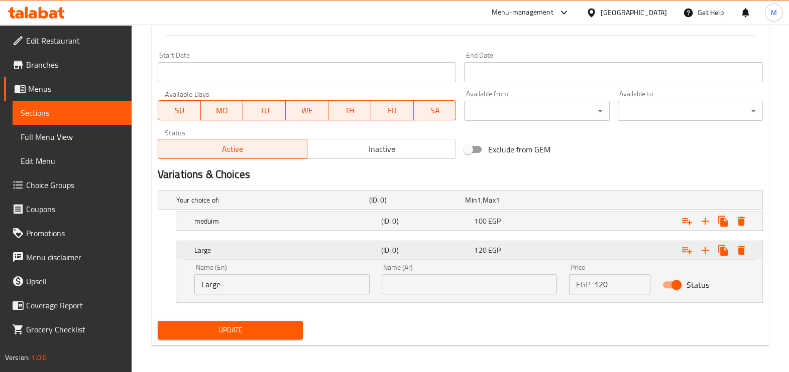
click at [447, 246] on h5 "(ID: 0)" at bounding box center [425, 250] width 89 height 10
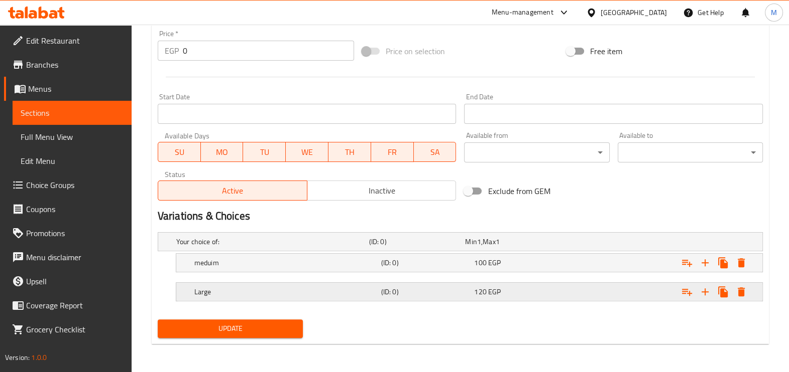
scroll to position [358, 0]
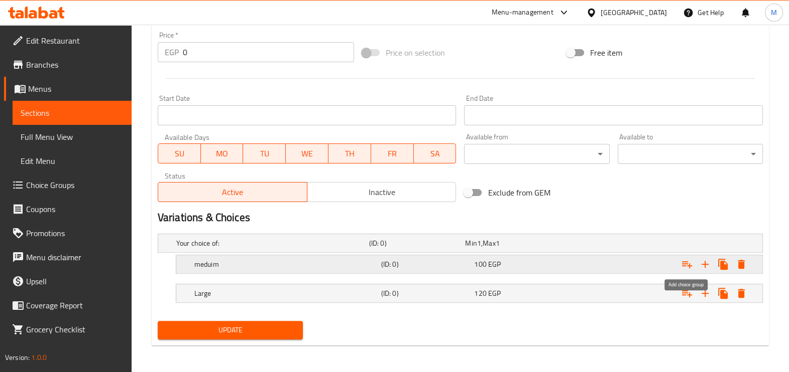
click at [638, 264] on icon "Expand" at bounding box center [687, 265] width 12 height 12
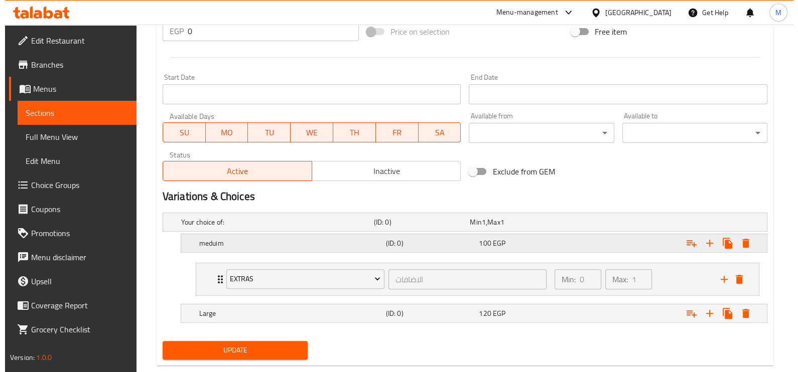
scroll to position [381, 0]
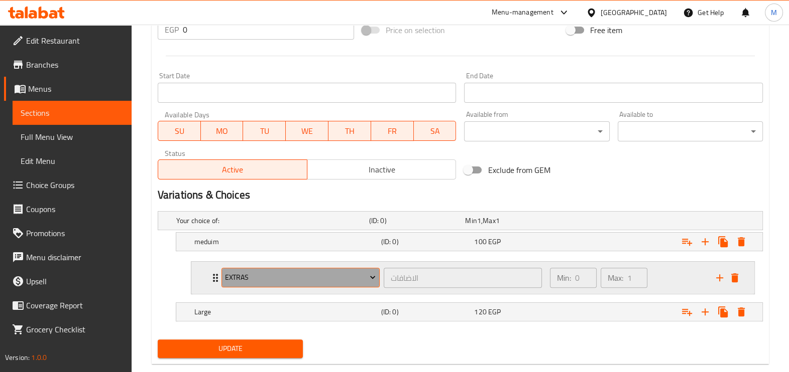
click at [264, 285] on button "Extras" at bounding box center [300, 278] width 158 height 20
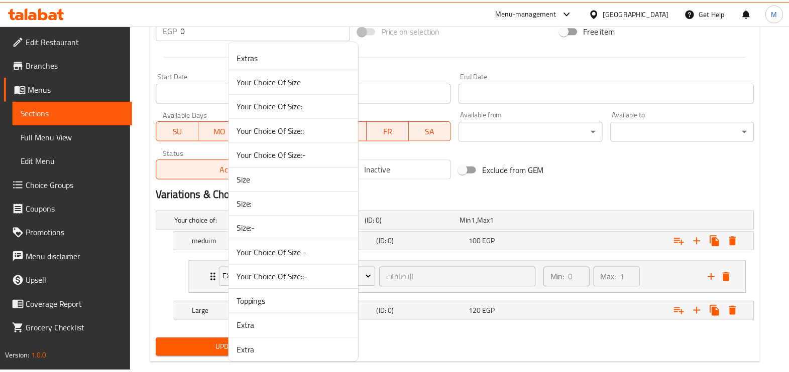
scroll to position [174, 0]
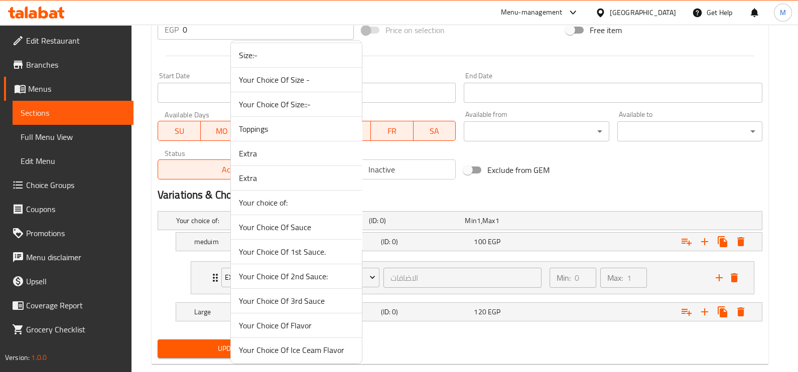
click at [256, 178] on span "Extra" at bounding box center [296, 178] width 115 height 12
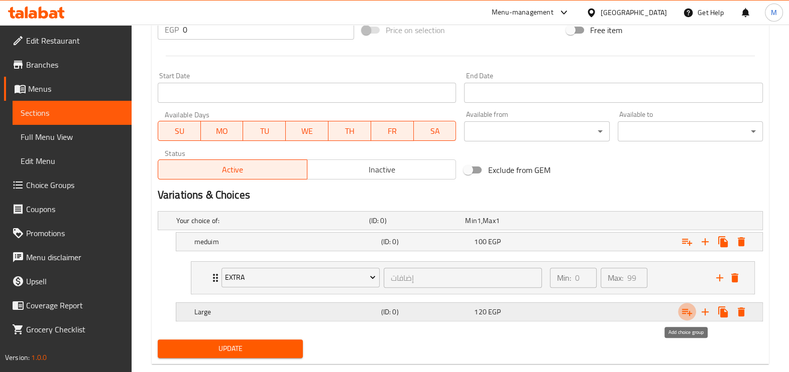
click at [638, 298] on icon "Expand" at bounding box center [687, 312] width 10 height 7
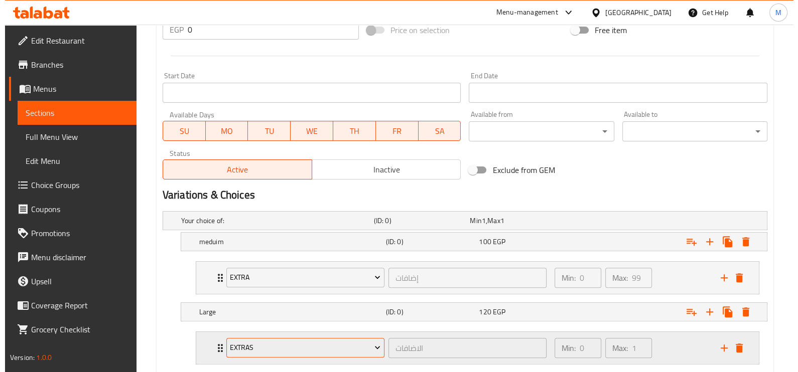
scroll to position [440, 0]
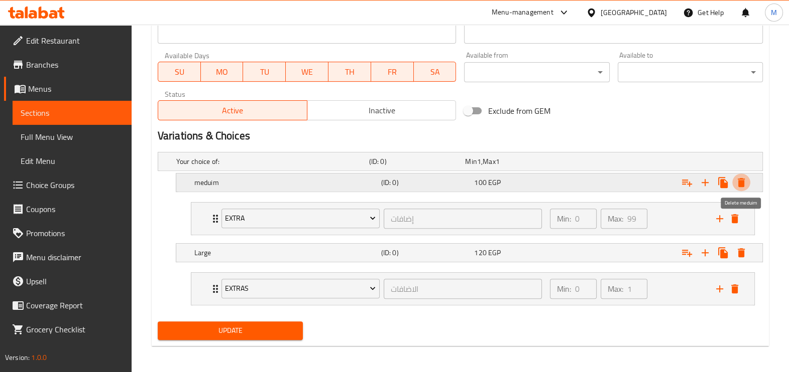
click at [638, 182] on icon "Expand" at bounding box center [741, 183] width 12 height 12
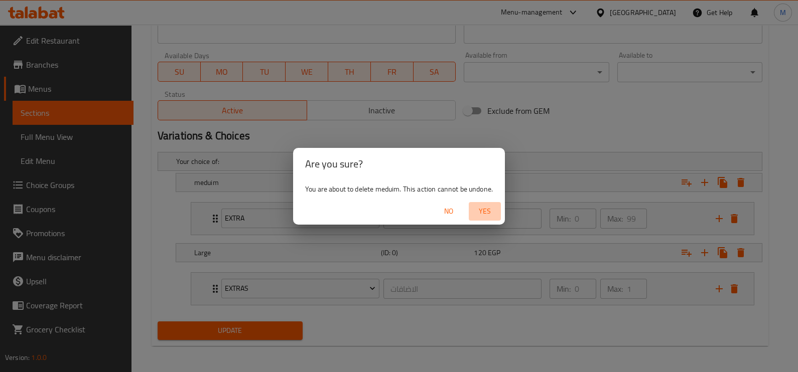
click at [495, 210] on span "Yes" at bounding box center [485, 211] width 24 height 13
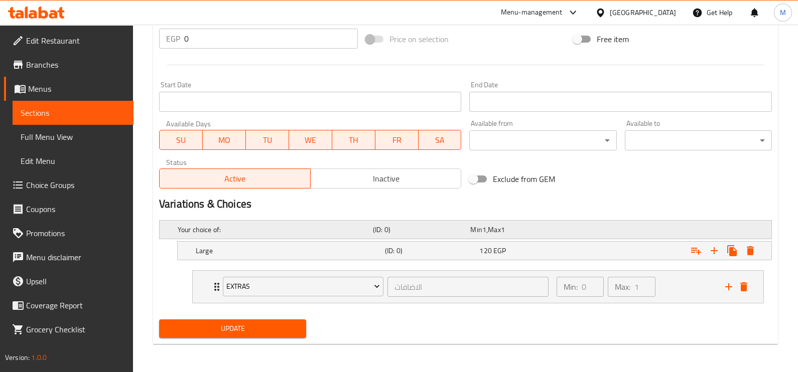
scroll to position [370, 0]
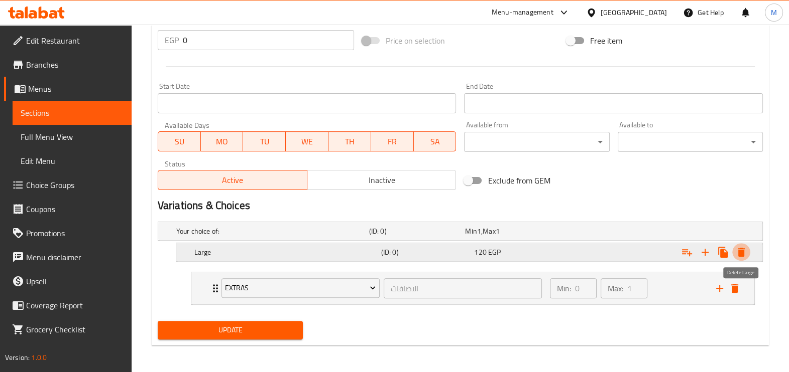
click at [638, 254] on icon "Expand" at bounding box center [740, 252] width 7 height 9
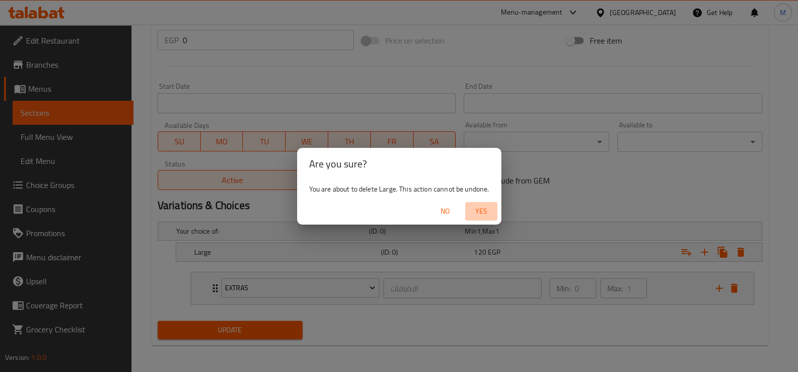
click at [489, 210] on span "Yes" at bounding box center [481, 211] width 24 height 13
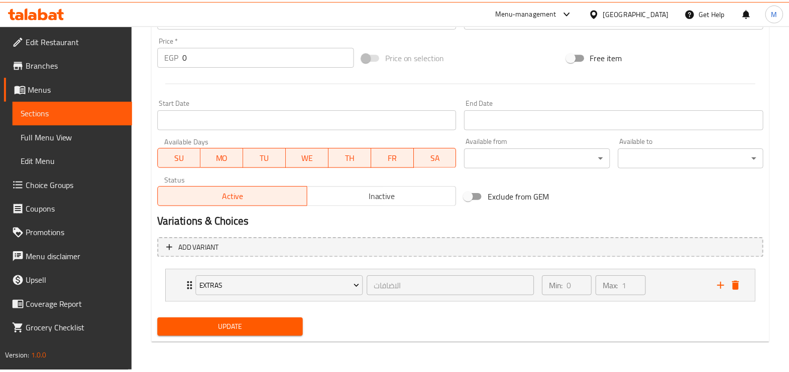
scroll to position [349, 0]
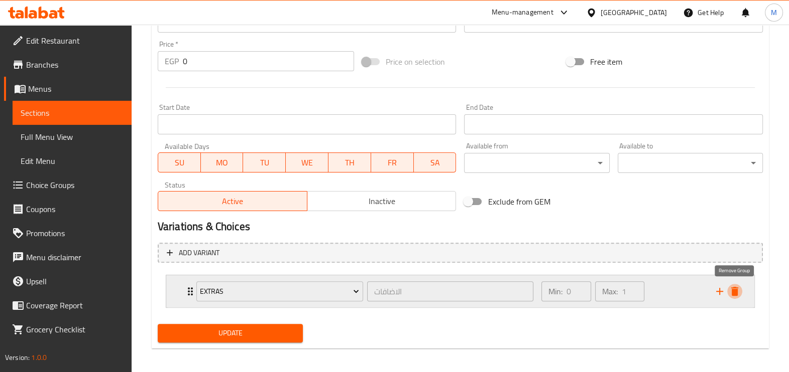
click at [638, 286] on icon "delete" at bounding box center [734, 292] width 12 height 12
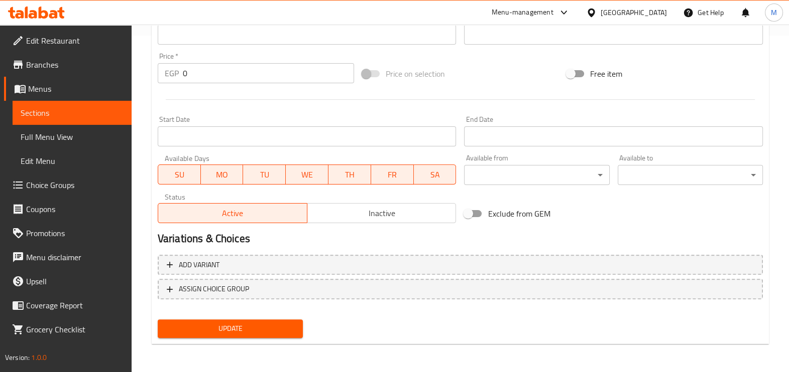
scroll to position [336, 0]
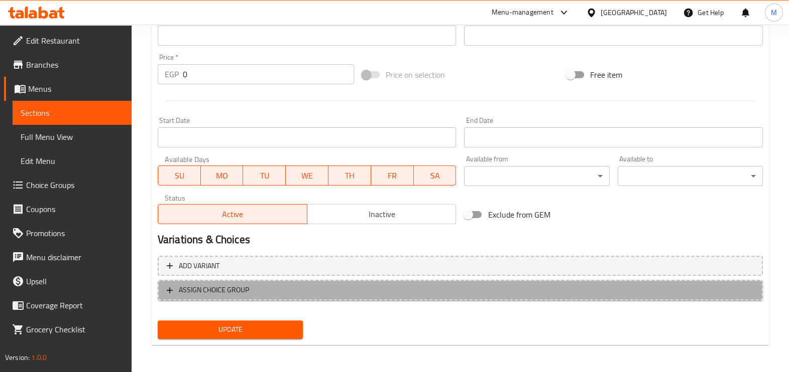
click at [241, 287] on span "ASSIGN CHOICE GROUP" at bounding box center [214, 290] width 70 height 13
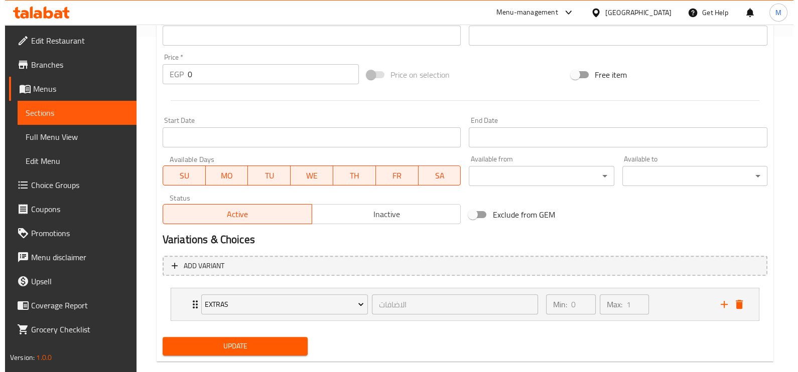
scroll to position [352, 0]
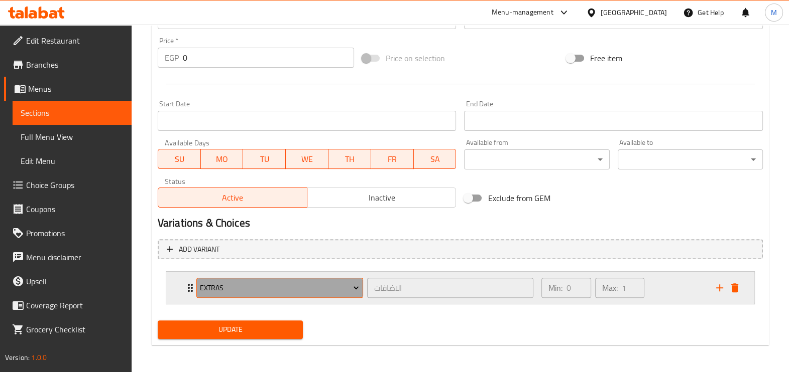
click at [246, 293] on span "Extras" at bounding box center [279, 288] width 159 height 13
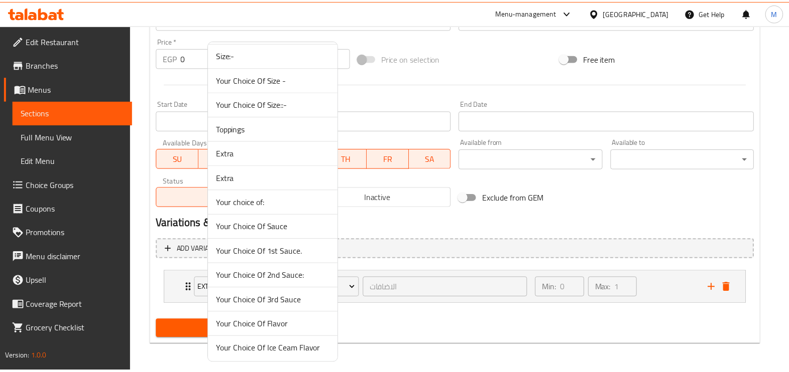
scroll to position [0, 0]
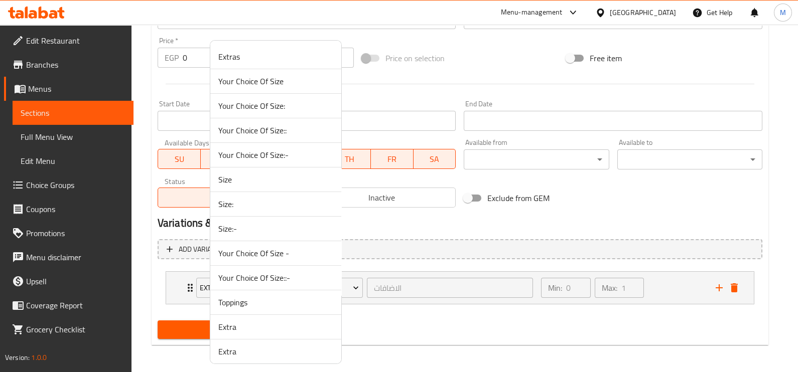
click at [638, 295] on div at bounding box center [399, 186] width 798 height 372
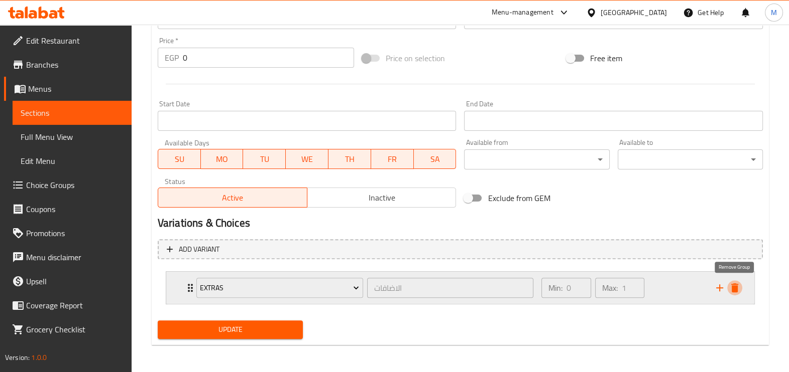
click at [638, 292] on icon "delete" at bounding box center [734, 288] width 12 height 12
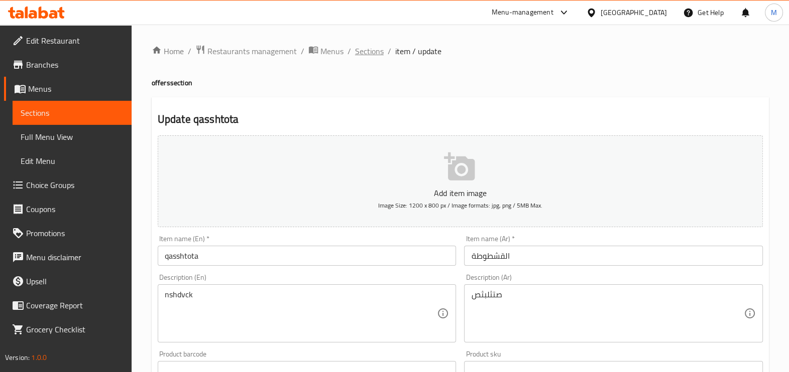
click at [373, 55] on span "Sections" at bounding box center [369, 51] width 29 height 12
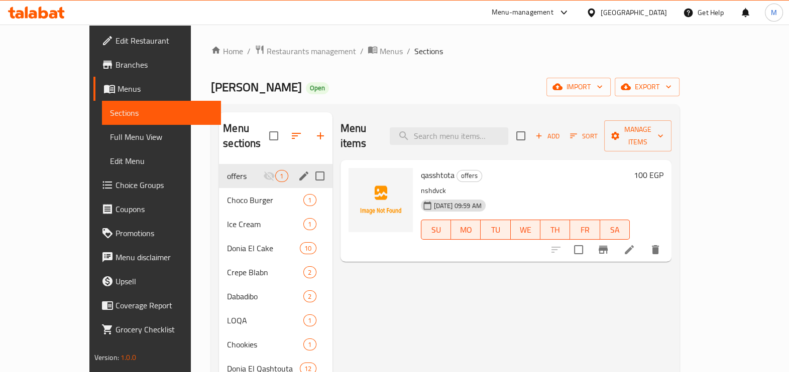
click at [309, 166] on input "Menu sections" at bounding box center [319, 176] width 21 height 21
click at [282, 139] on icon "button" at bounding box center [288, 136] width 12 height 12
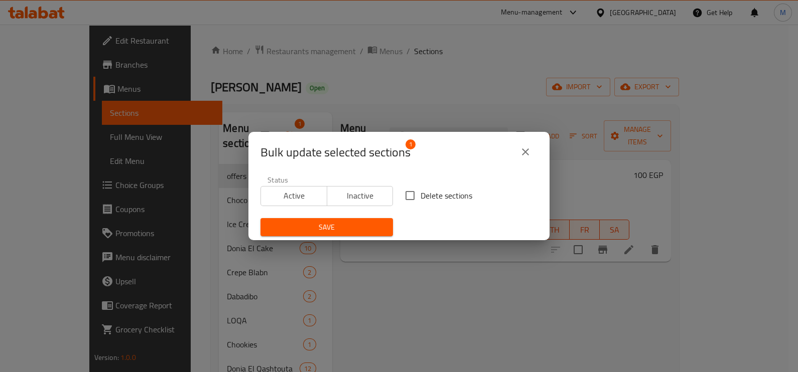
click at [444, 193] on span "Delete sections" at bounding box center [447, 196] width 52 height 12
click at [421, 193] on input "Delete sections" at bounding box center [410, 195] width 21 height 21
click at [335, 218] on button "Save" at bounding box center [327, 227] width 133 height 19
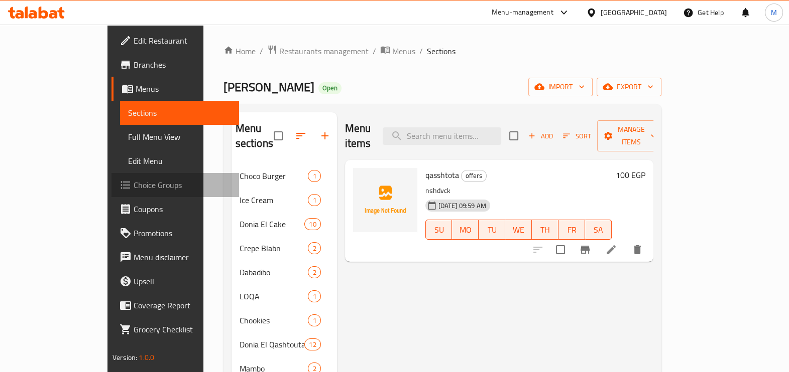
click at [134, 183] on span "Choice Groups" at bounding box center [182, 185] width 97 height 12
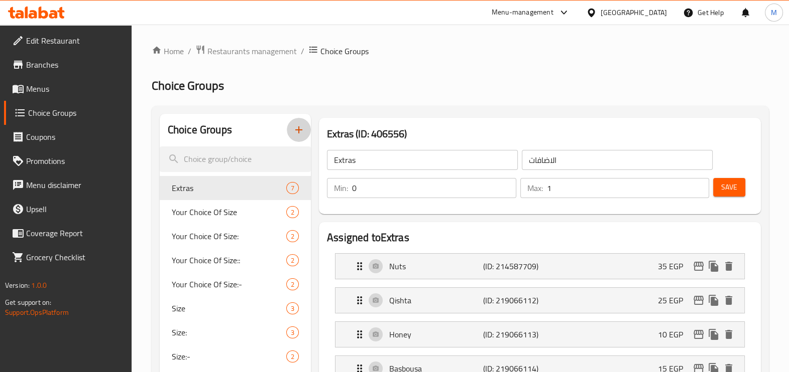
click at [303, 131] on icon "button" at bounding box center [299, 130] width 12 height 12
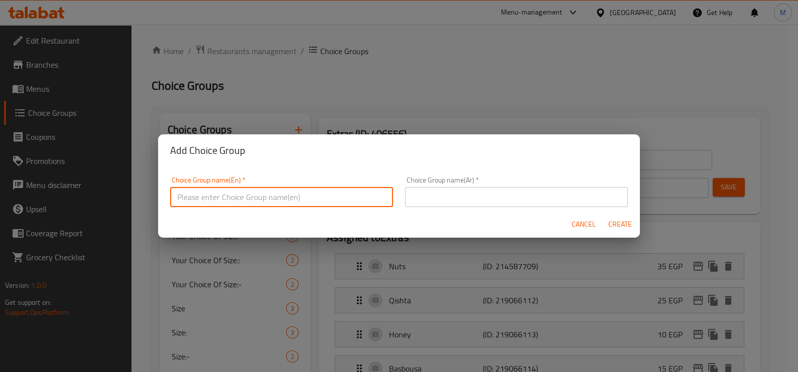
click at [252, 205] on input "text" at bounding box center [281, 197] width 223 height 20
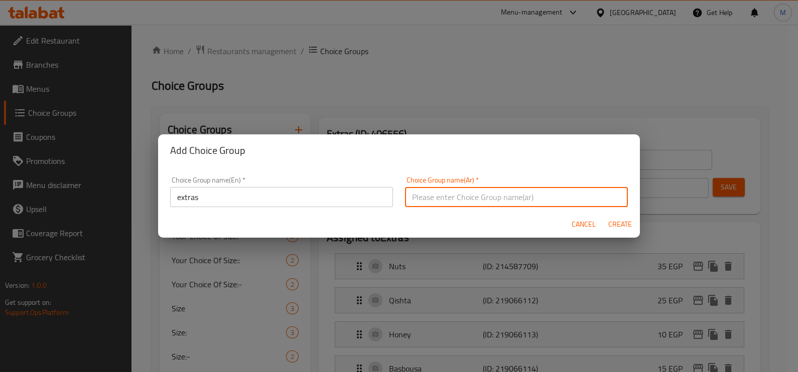
click at [459, 189] on input "text" at bounding box center [516, 197] width 223 height 20
click at [635, 227] on button "Create" at bounding box center [620, 224] width 32 height 19
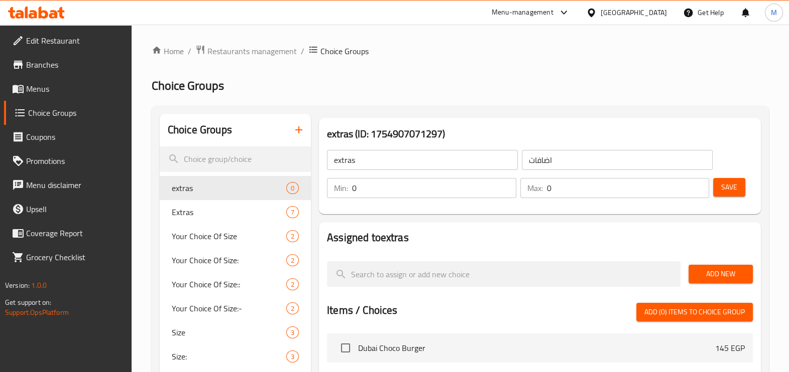
click at [411, 197] on input "0" at bounding box center [434, 188] width 164 height 20
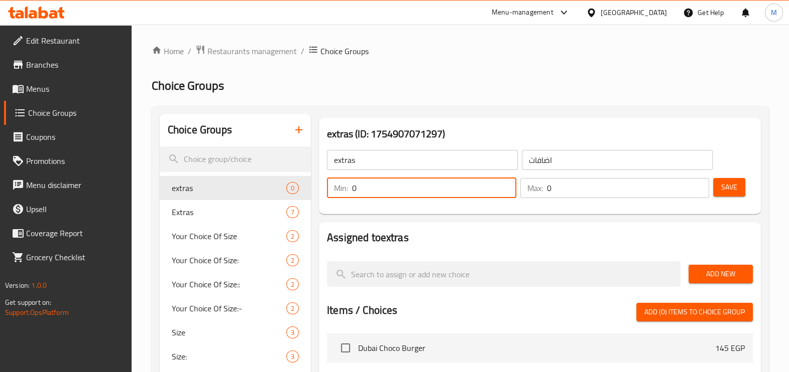
click at [411, 197] on input "0" at bounding box center [434, 188] width 164 height 20
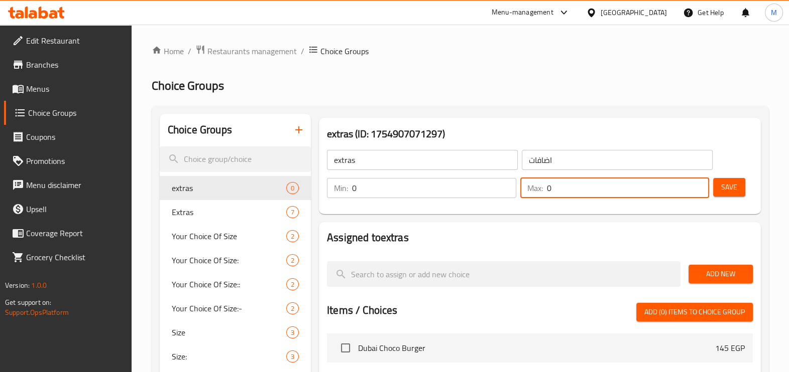
click at [561, 191] on input "0" at bounding box center [628, 188] width 163 height 20
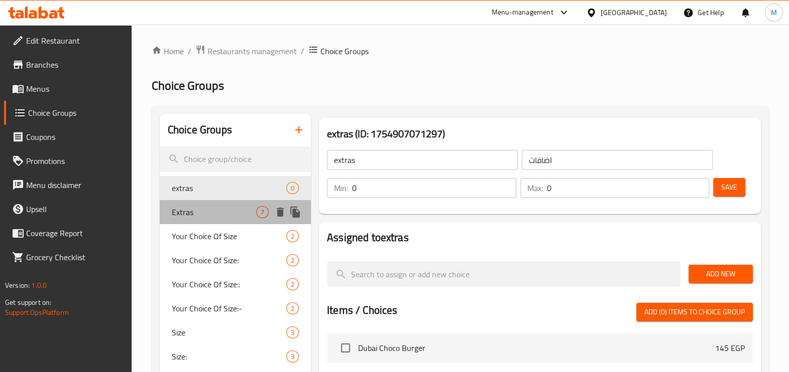
click at [201, 206] on span "Extras" at bounding box center [214, 212] width 84 height 12
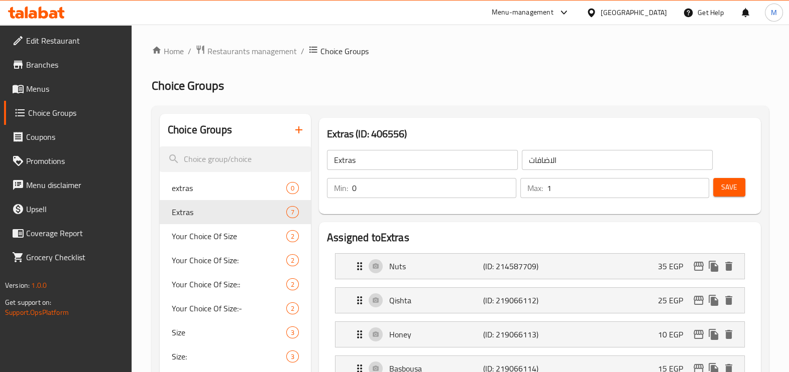
click at [390, 189] on input "0" at bounding box center [434, 188] width 164 height 20
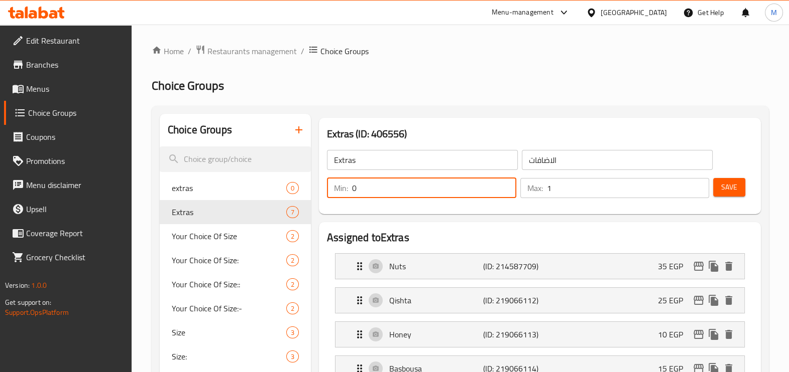
click at [390, 189] on input "0" at bounding box center [434, 188] width 164 height 20
click at [588, 192] on input "1" at bounding box center [628, 188] width 163 height 20
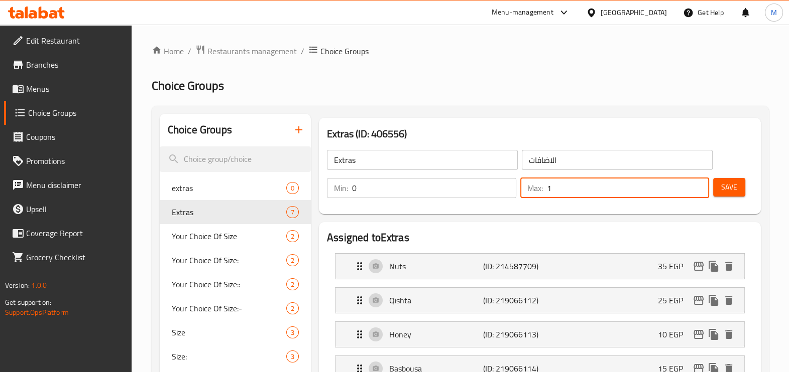
click at [588, 192] on input "1" at bounding box center [628, 188] width 163 height 20
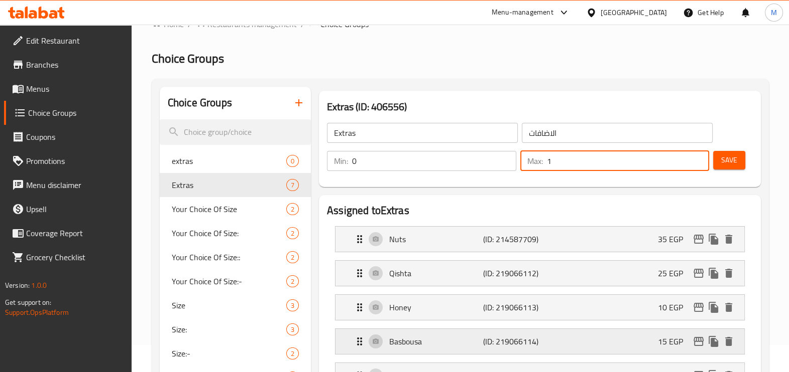
scroll to position [16, 0]
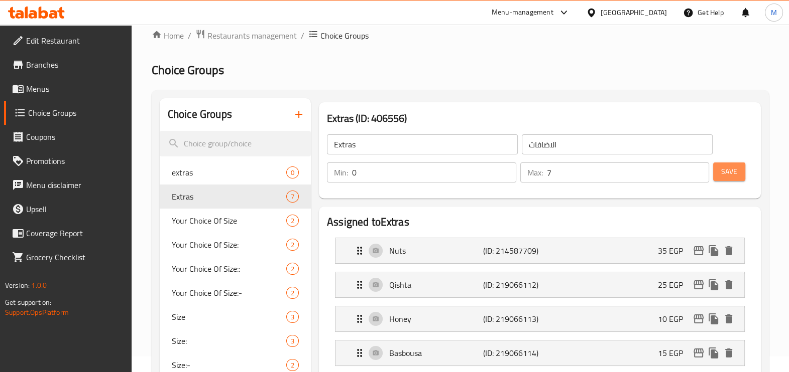
click at [638, 177] on button "Save" at bounding box center [729, 172] width 32 height 19
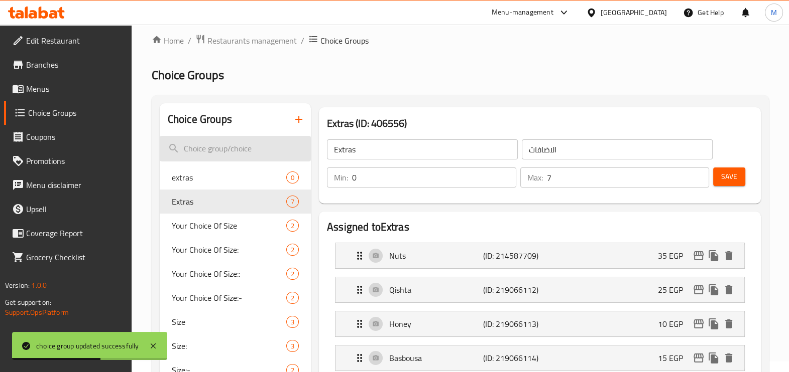
scroll to position [10, 0]
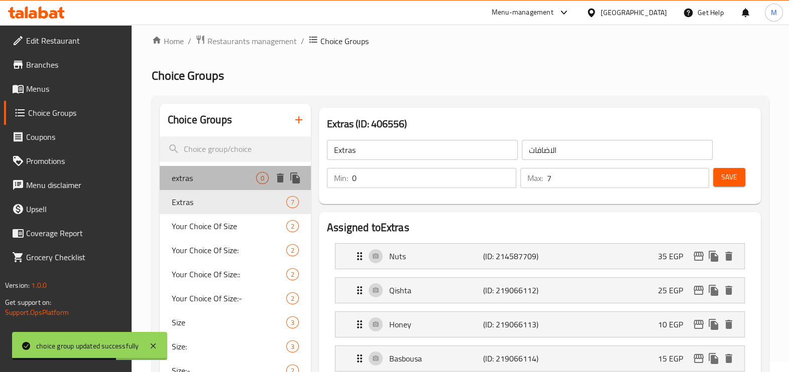
click at [196, 177] on span "extras" at bounding box center [214, 178] width 84 height 12
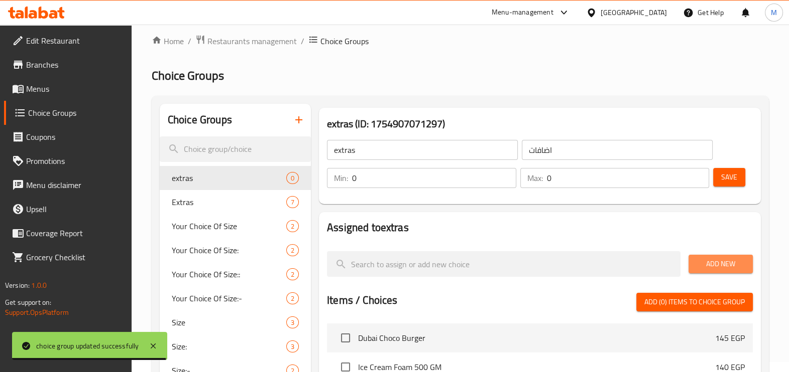
click at [638, 263] on span "Add New" at bounding box center [720, 264] width 48 height 13
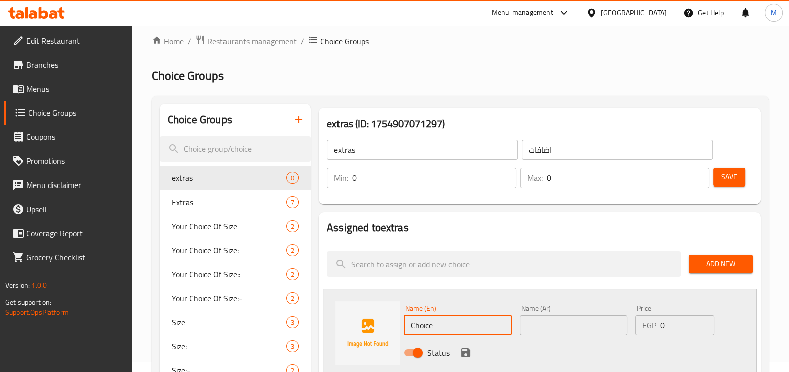
click at [476, 298] on input "Choice" at bounding box center [458, 326] width 108 height 20
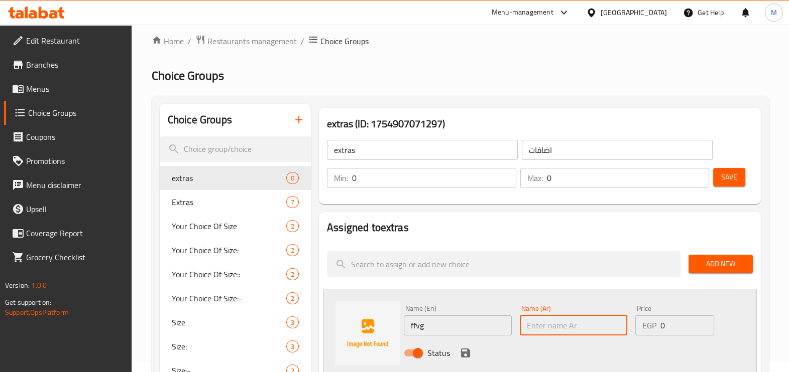
click at [533, 298] on input "text" at bounding box center [574, 326] width 108 height 20
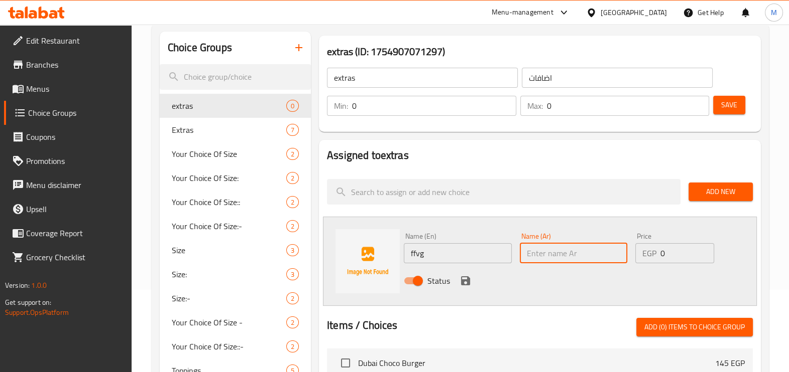
scroll to position [83, 0]
click at [638, 246] on input "0" at bounding box center [687, 253] width 54 height 20
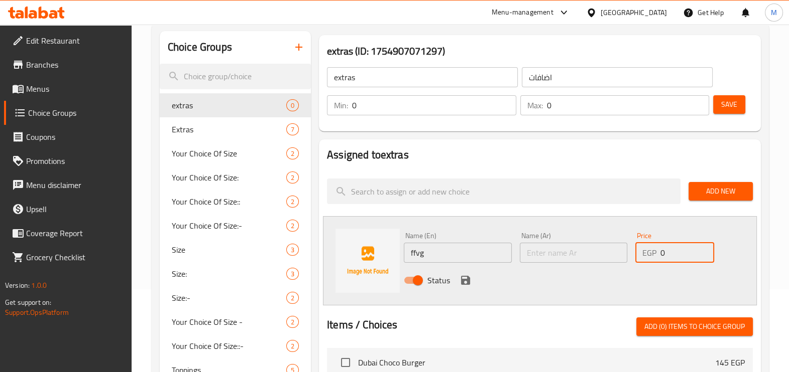
click at [638, 246] on input "0" at bounding box center [687, 253] width 54 height 20
click at [545, 256] on input "text" at bounding box center [574, 253] width 108 height 20
click at [465, 279] on icon "save" at bounding box center [465, 280] width 9 height 9
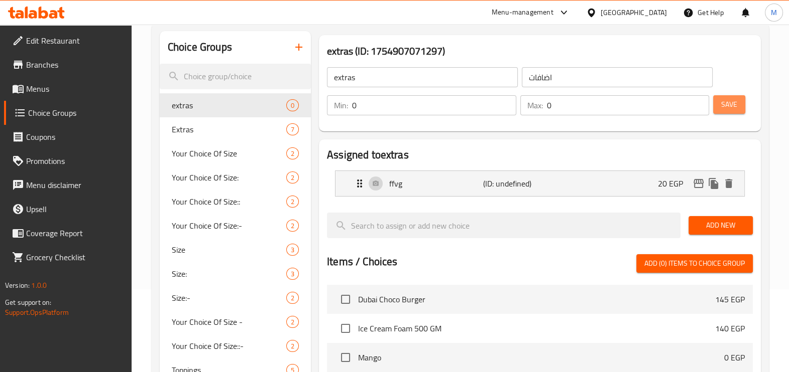
click at [638, 98] on button "Save" at bounding box center [729, 104] width 32 height 19
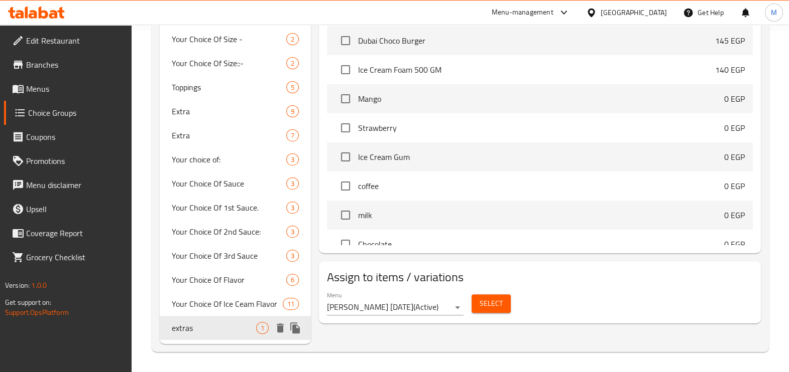
scroll to position [341, 0]
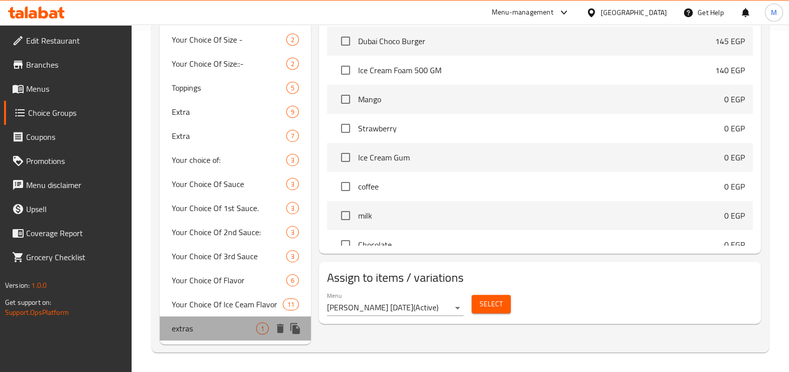
click at [227, 298] on span "extras" at bounding box center [214, 329] width 84 height 12
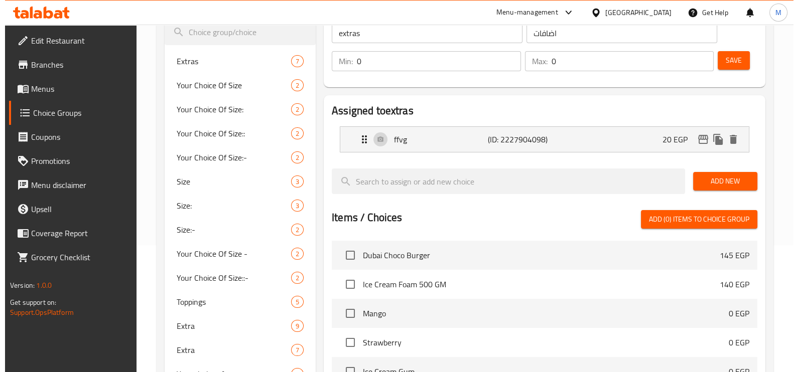
scroll to position [67, 0]
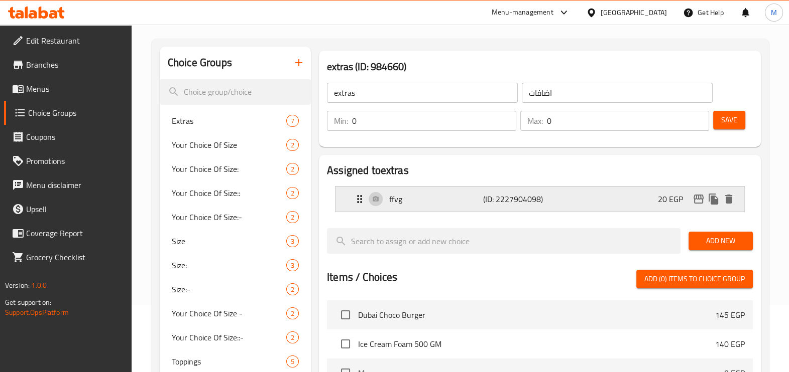
click at [638, 202] on p "20 EGP" at bounding box center [674, 199] width 33 height 12
click at [638, 199] on p "20 EGP" at bounding box center [674, 199] width 33 height 12
click at [589, 191] on div "ffvg (ID: 2227904098) 20 EGP" at bounding box center [542, 199] width 379 height 25
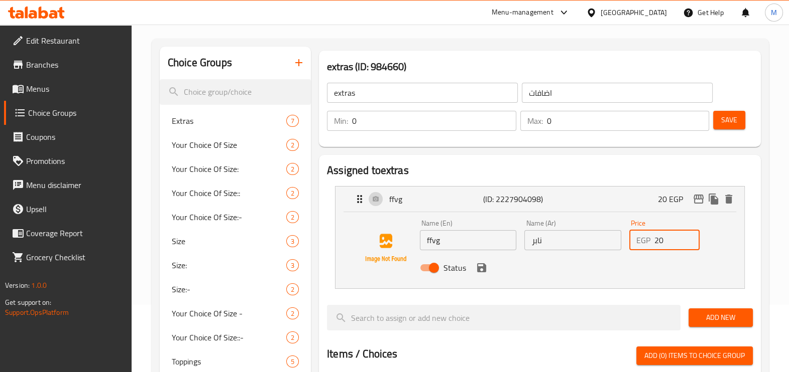
click at [638, 240] on input "20" at bounding box center [676, 240] width 45 height 20
click at [452, 198] on p "ffvg" at bounding box center [436, 199] width 94 height 12
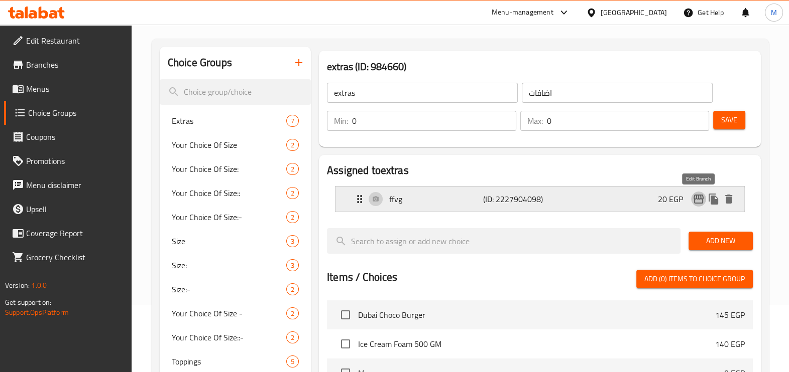
click at [638, 206] on button "edit" at bounding box center [698, 199] width 15 height 15
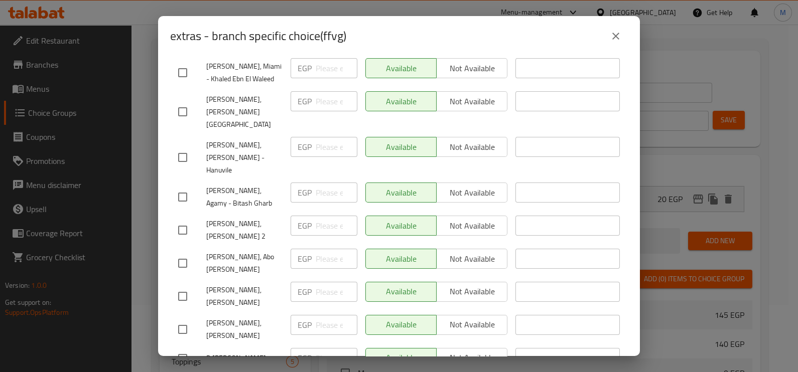
scroll to position [172, 0]
click at [181, 285] on input "checkbox" at bounding box center [182, 295] width 21 height 21
click at [178, 298] on input "checkbox" at bounding box center [182, 328] width 21 height 21
click at [321, 281] on input "number" at bounding box center [337, 291] width 42 height 20
click at [617, 32] on icon "close" at bounding box center [616, 36] width 12 height 12
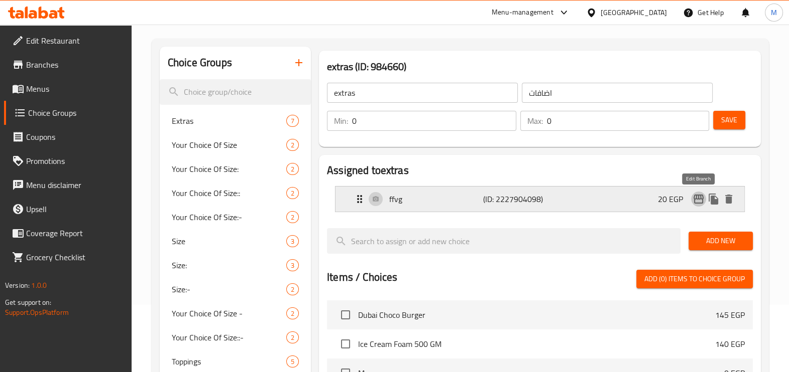
click at [638, 196] on icon "edit" at bounding box center [698, 199] width 12 height 12
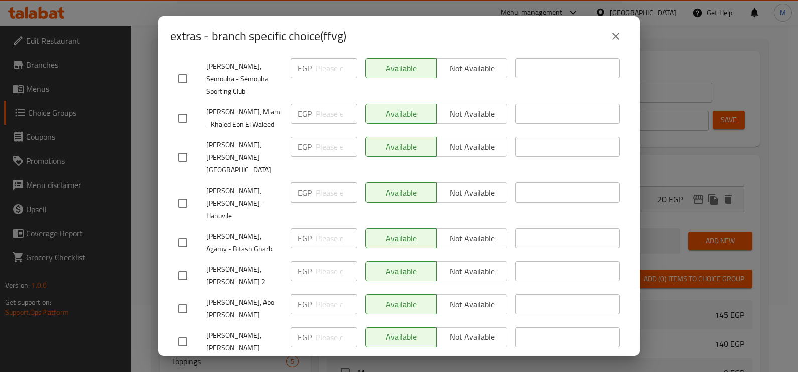
scroll to position [125, 0]
click at [182, 232] on input "checkbox" at bounding box center [182, 242] width 21 height 21
click at [182, 266] on input "checkbox" at bounding box center [182, 276] width 21 height 21
click at [177, 298] on input "checkbox" at bounding box center [182, 309] width 21 height 21
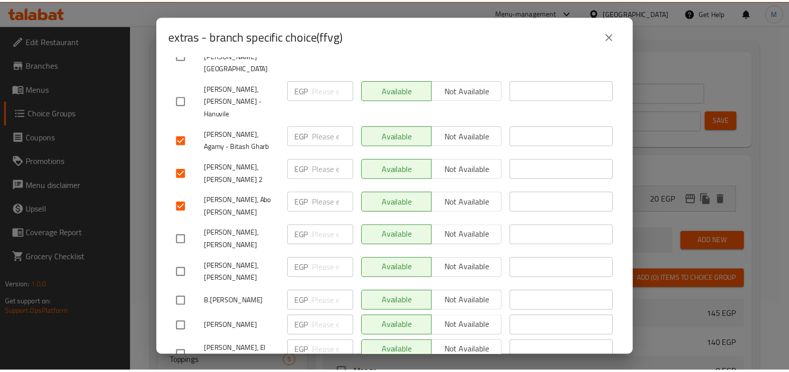
scroll to position [0, 0]
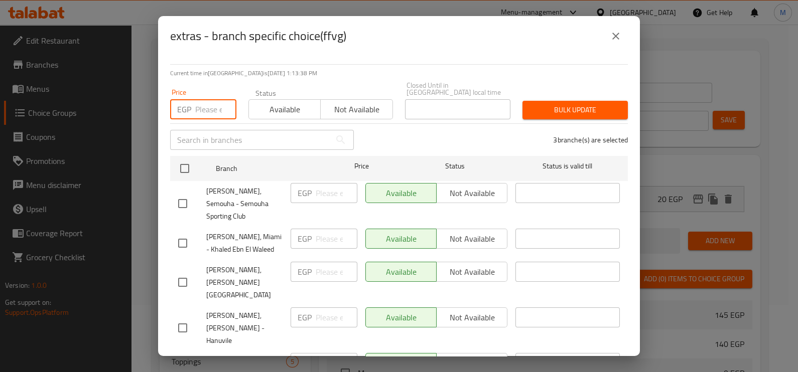
click at [208, 105] on input "number" at bounding box center [215, 109] width 41 height 20
click at [609, 35] on button "close" at bounding box center [616, 36] width 24 height 24
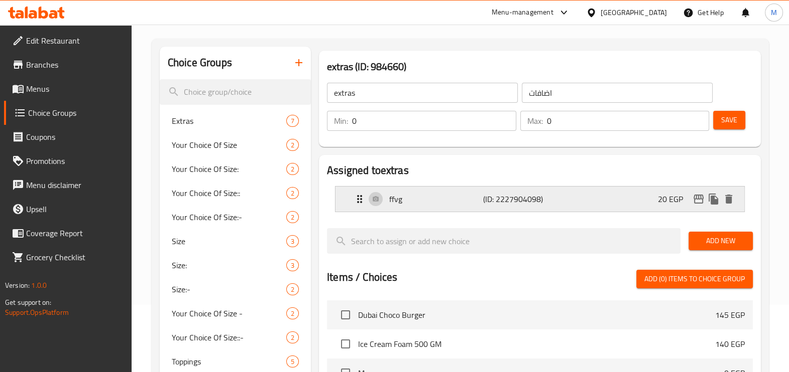
scroll to position [341, 0]
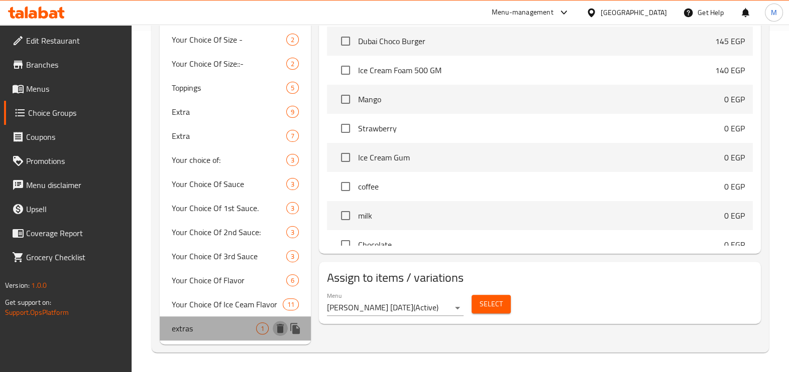
click at [278, 298] on icon "delete" at bounding box center [280, 328] width 7 height 9
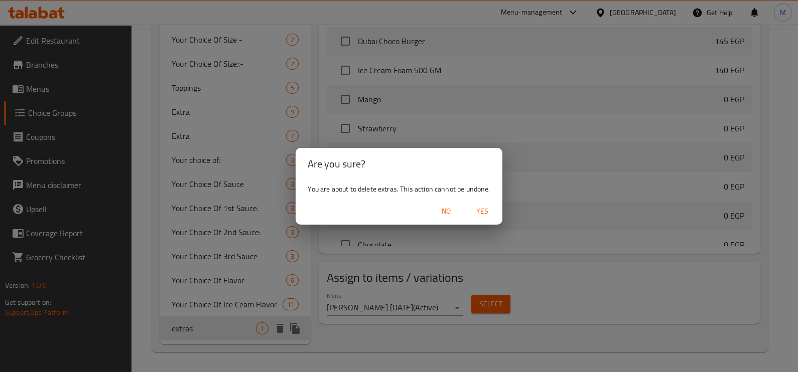
click at [482, 217] on span "Yes" at bounding box center [482, 211] width 24 height 13
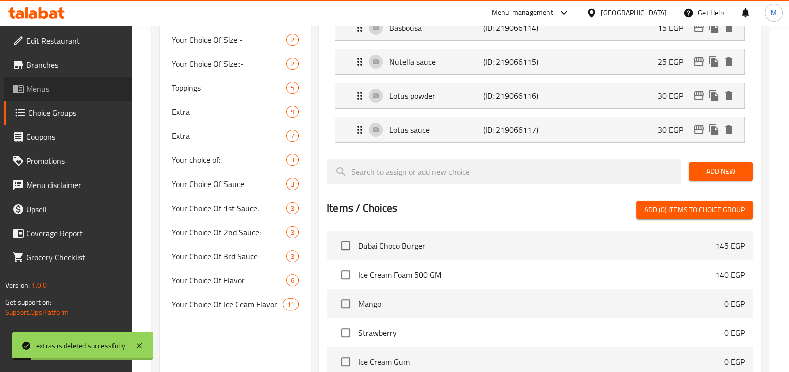
click at [45, 83] on span "Menus" at bounding box center [74, 89] width 97 height 12
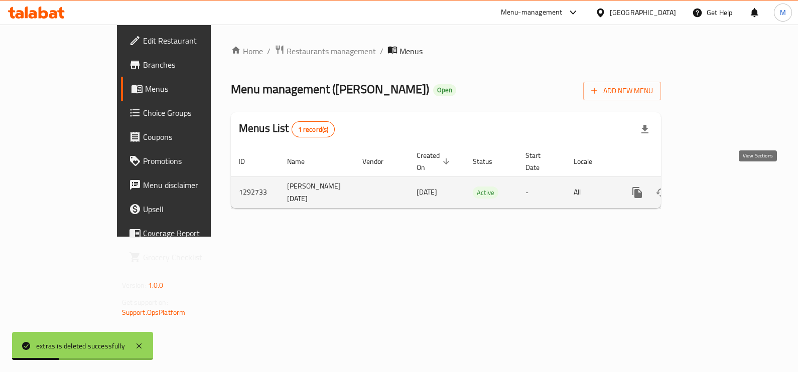
click at [638, 187] on icon "enhanced table" at bounding box center [710, 193] width 12 height 12
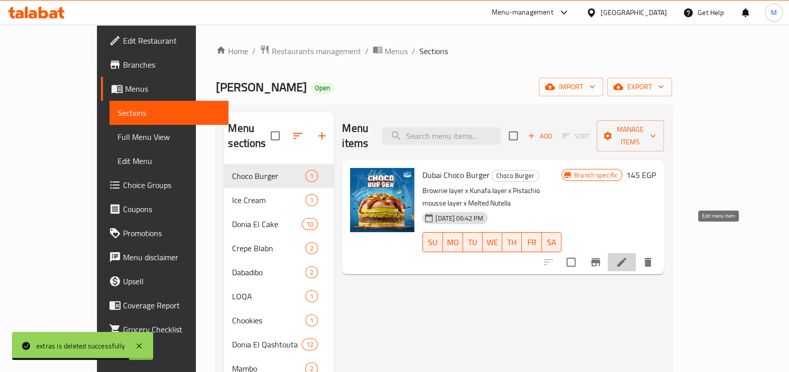
click at [628, 257] on icon at bounding box center [621, 263] width 12 height 12
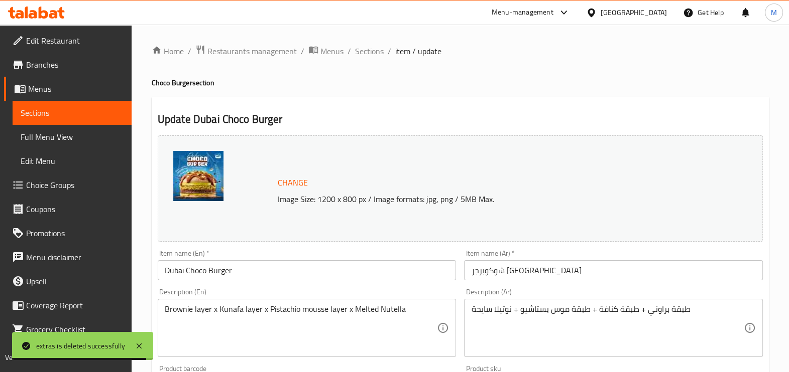
scroll to position [350, 0]
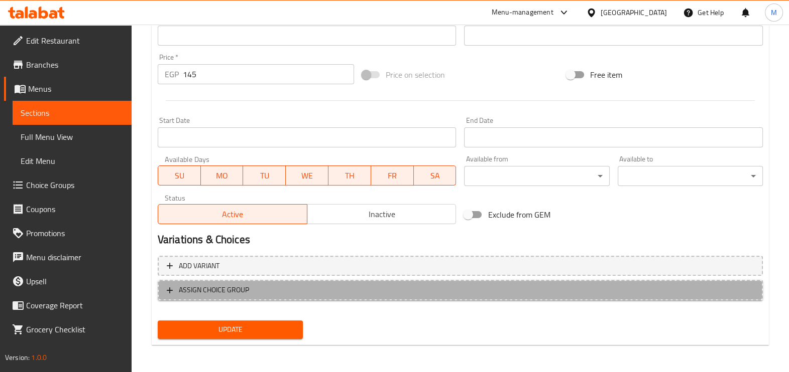
click at [211, 291] on span "ASSIGN CHOICE GROUP" at bounding box center [214, 290] width 70 height 13
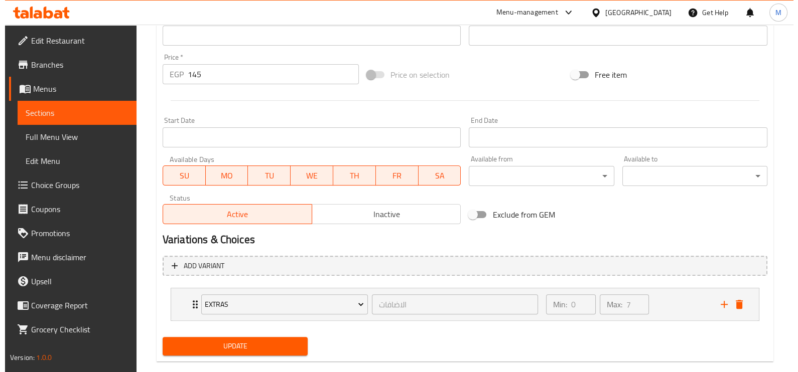
scroll to position [367, 0]
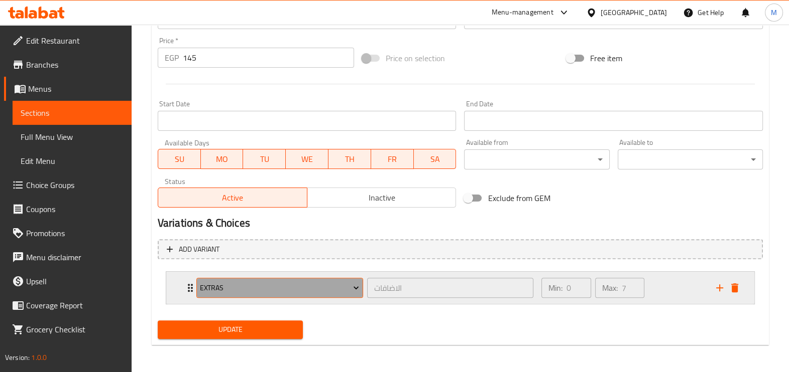
click at [234, 291] on span "Extras" at bounding box center [279, 288] width 159 height 13
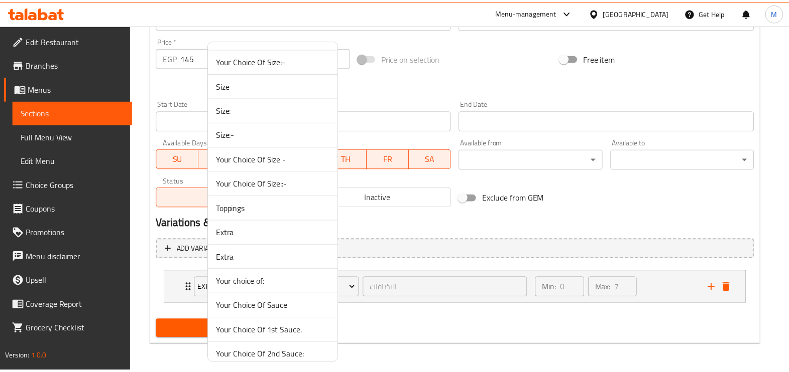
scroll to position [174, 0]
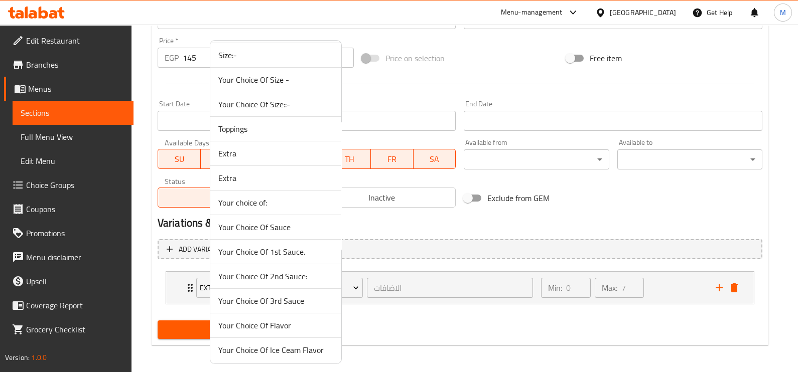
click at [542, 100] on div at bounding box center [399, 186] width 798 height 372
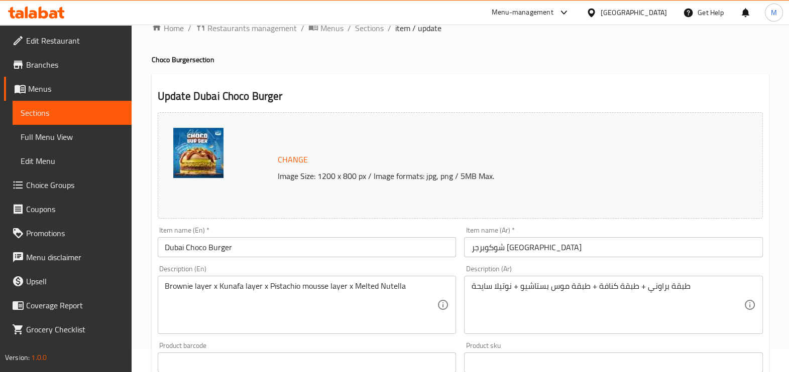
scroll to position [0, 0]
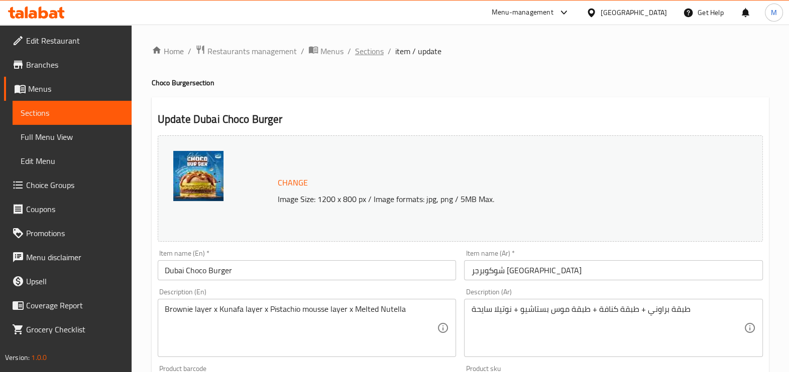
click at [370, 45] on span "Sections" at bounding box center [369, 51] width 29 height 12
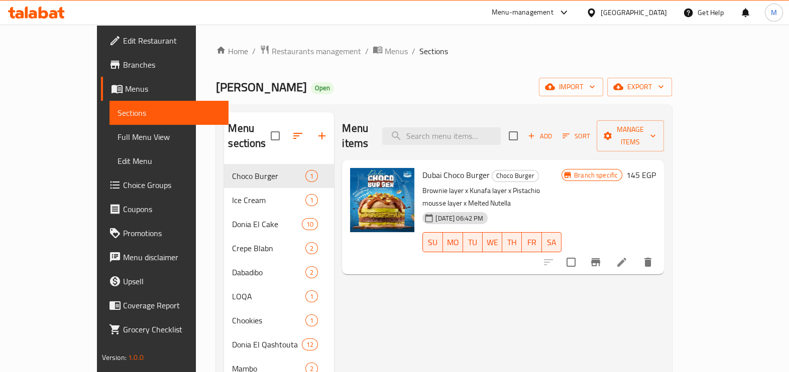
click at [553, 20] on div "Menu-management" at bounding box center [530, 13] width 94 height 24
click at [578, 20] on div "Menu-management" at bounding box center [530, 13] width 94 height 24
click at [570, 15] on icon at bounding box center [564, 13] width 12 height 12
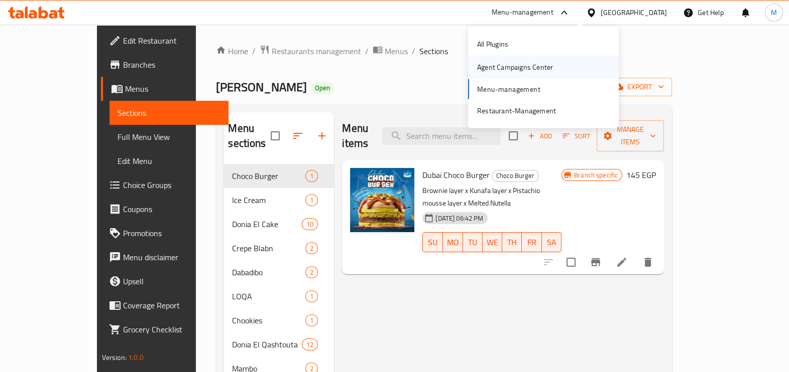
click at [522, 64] on div "Agent Campaigns Center" at bounding box center [515, 67] width 76 height 11
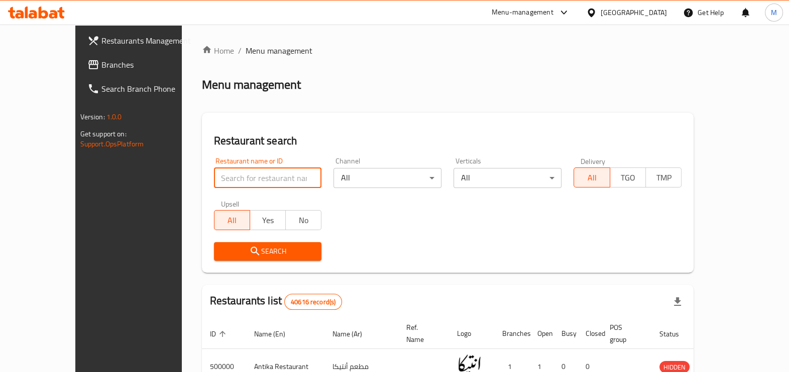
click at [241, 182] on input "search" at bounding box center [268, 178] width 108 height 20
type input "b.laban"
click button "Search" at bounding box center [268, 251] width 108 height 19
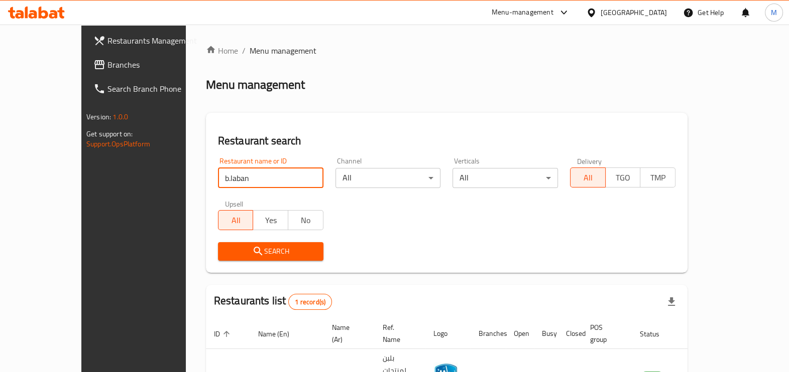
scroll to position [55, 0]
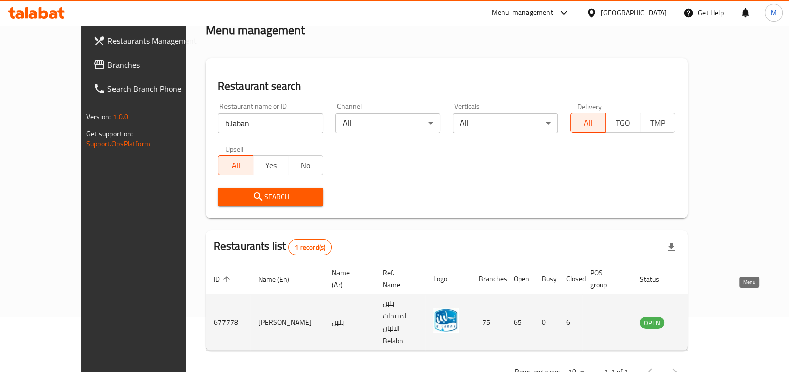
click at [704, 317] on icon "enhanced table" at bounding box center [698, 323] width 12 height 12
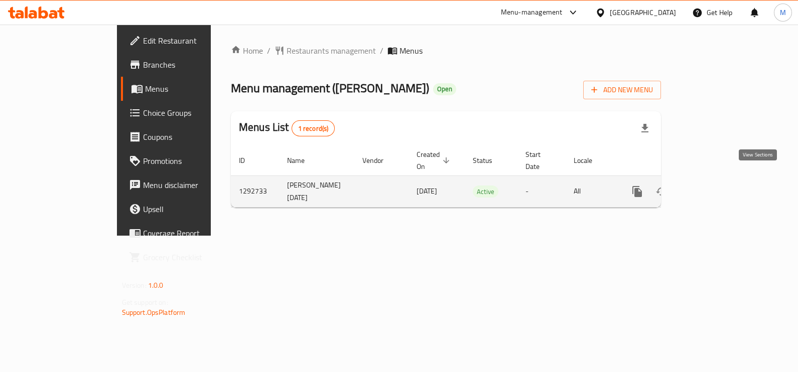
click at [714, 187] on icon "enhanced table" at bounding box center [709, 191] width 9 height 9
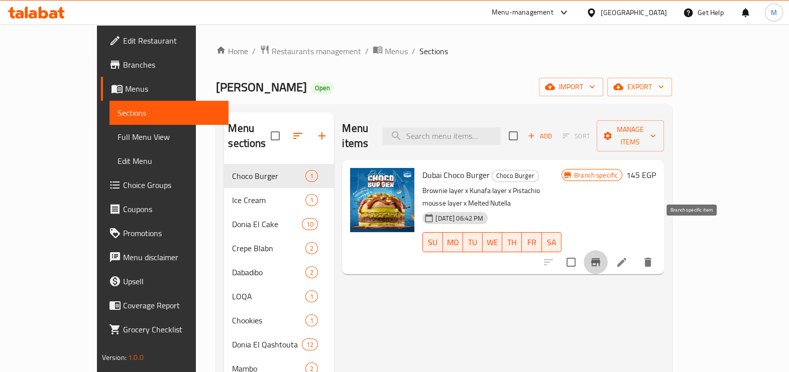
click at [601, 257] on icon "Branch-specific-item" at bounding box center [595, 263] width 12 height 12
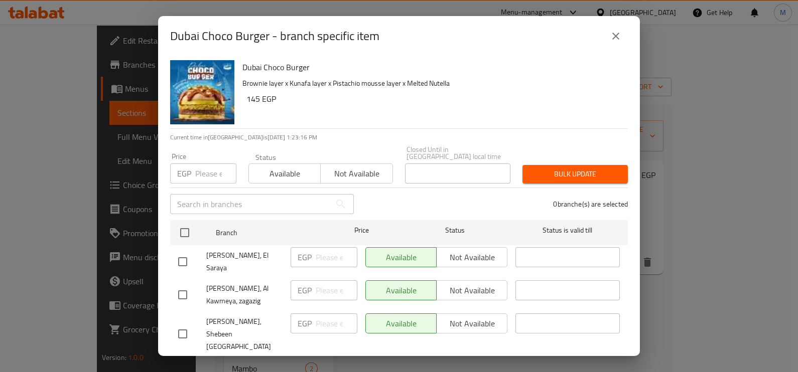
click at [693, 238] on div "Dubai Choco Burger - branch specific item Dubai Choco Burger Brownie layer x Ku…" at bounding box center [399, 186] width 798 height 372
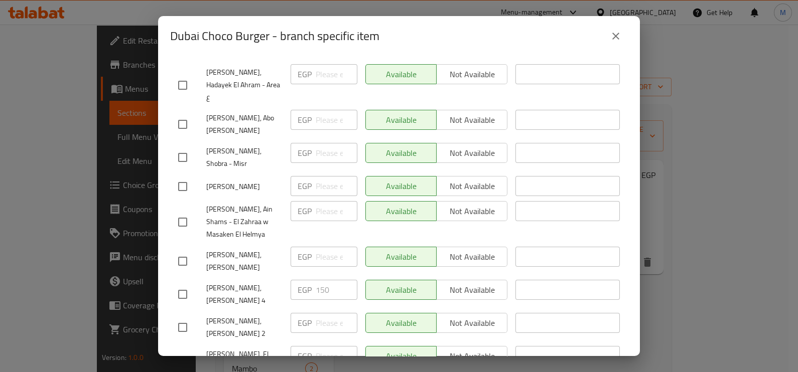
scroll to position [2265, 0]
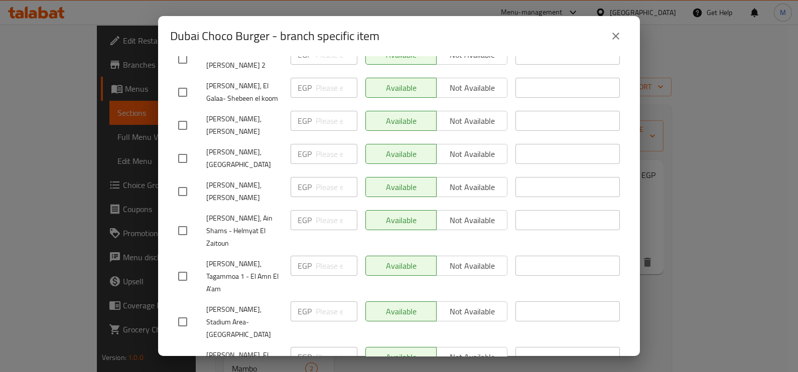
checkbox input "true"
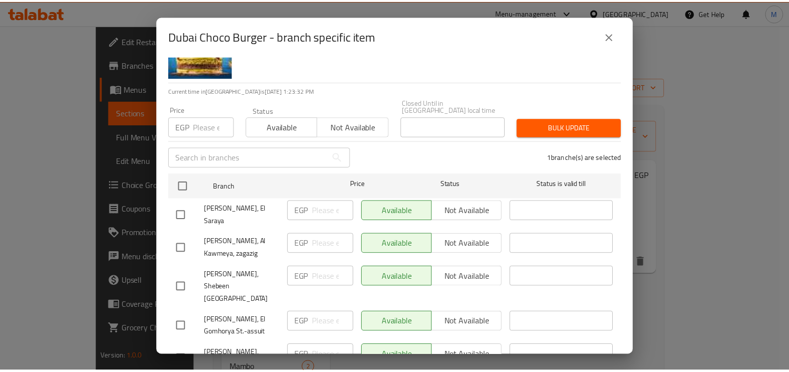
scroll to position [0, 0]
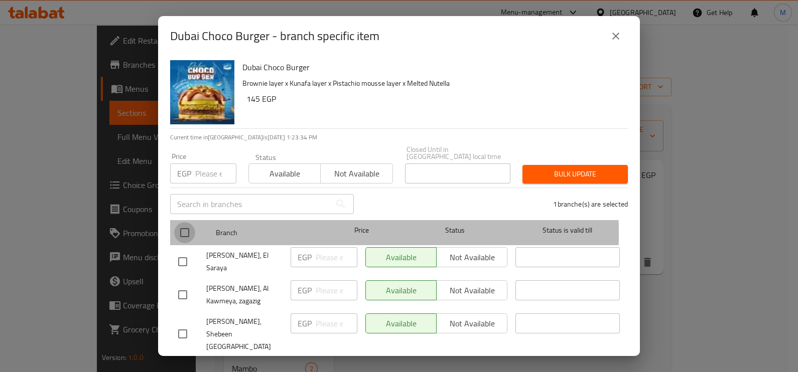
click at [179, 225] on input "checkbox" at bounding box center [184, 232] width 21 height 21
checkbox input "true"
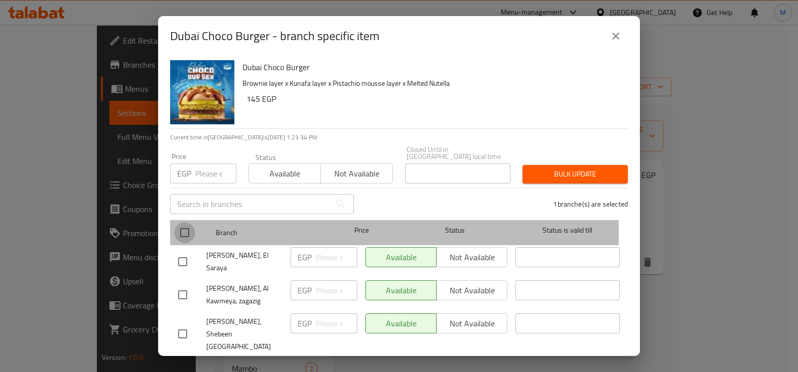
checkbox input "true"
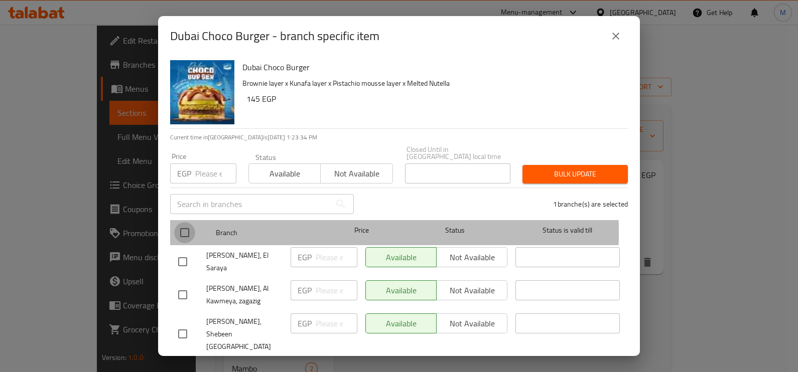
checkbox input "true"
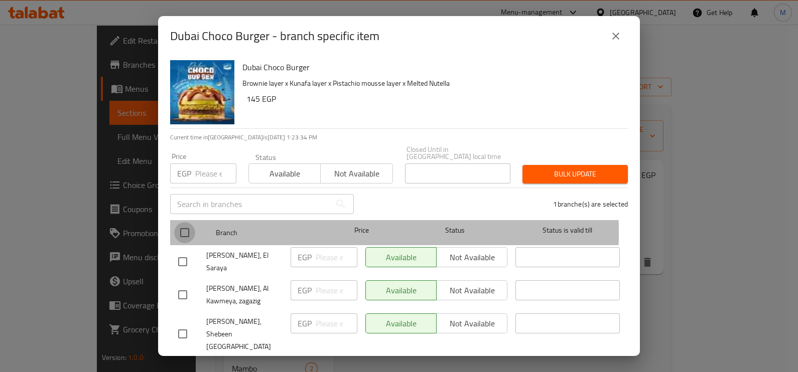
checkbox input "true"
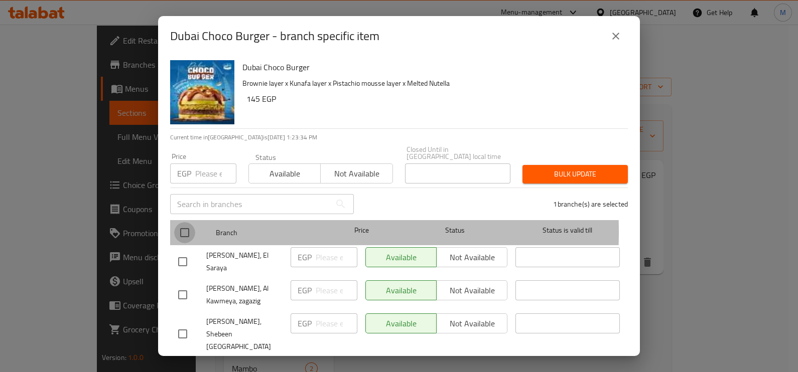
checkbox input "true"
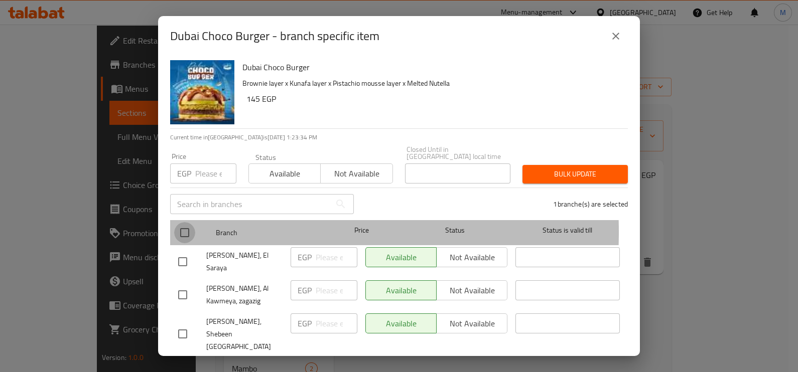
checkbox input "true"
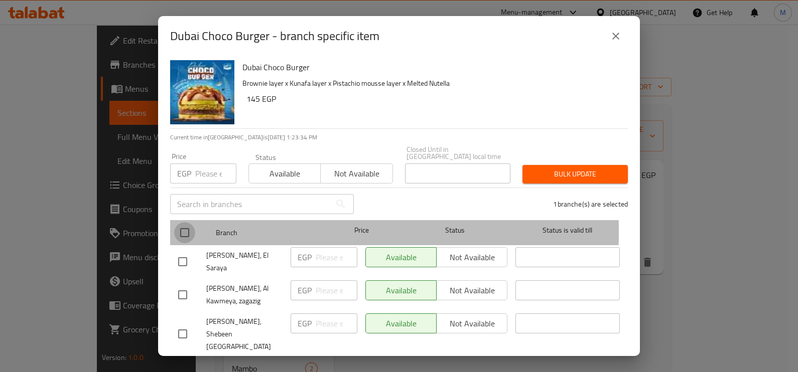
checkbox input "true"
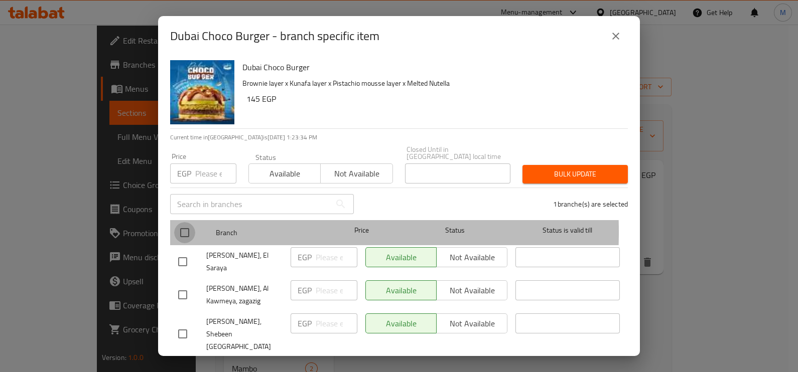
checkbox input "true"
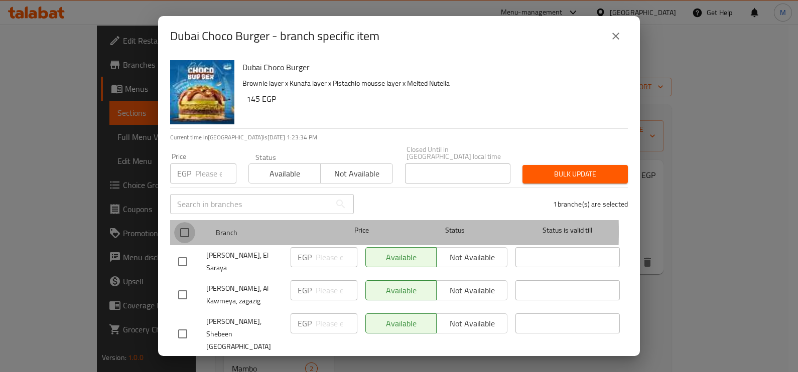
checkbox input "true"
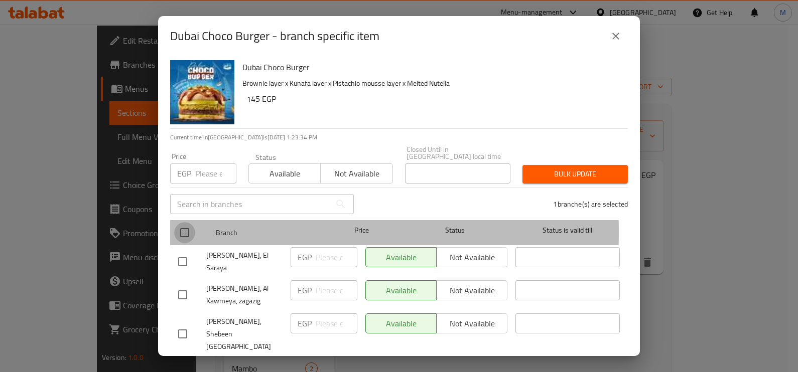
checkbox input "true"
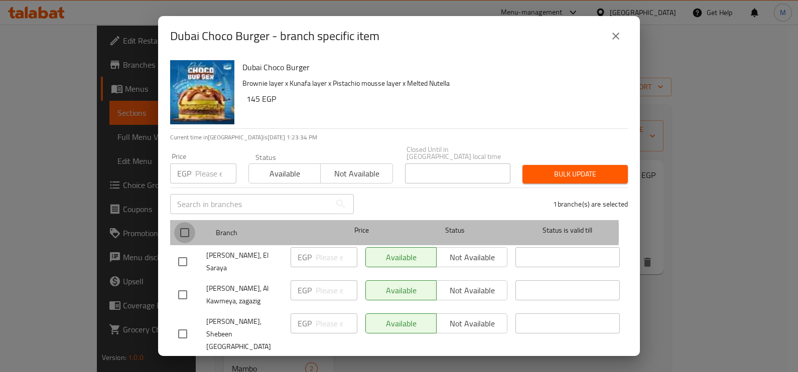
checkbox input "true"
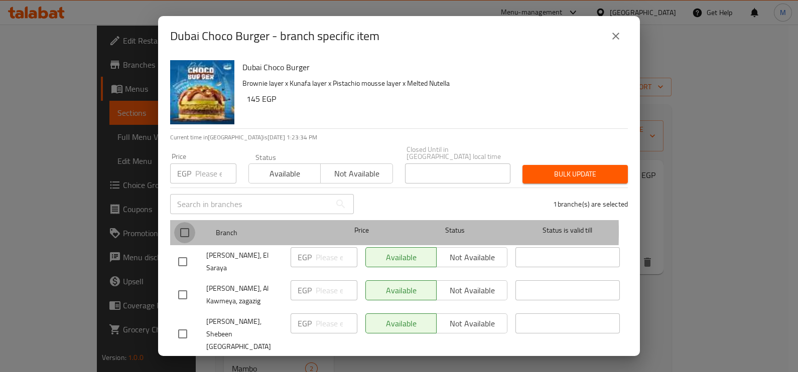
checkbox input "true"
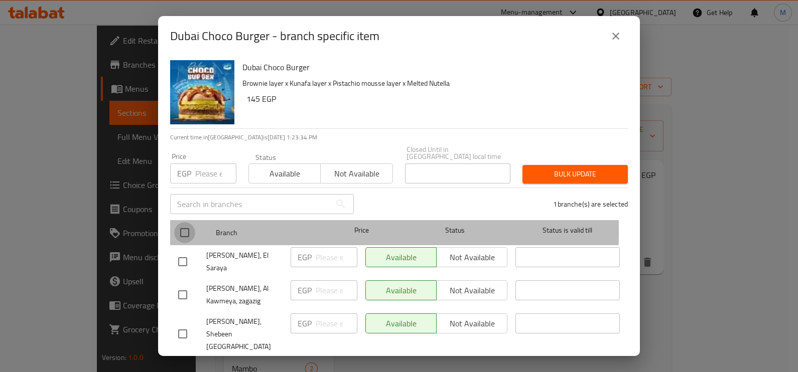
checkbox input "true"
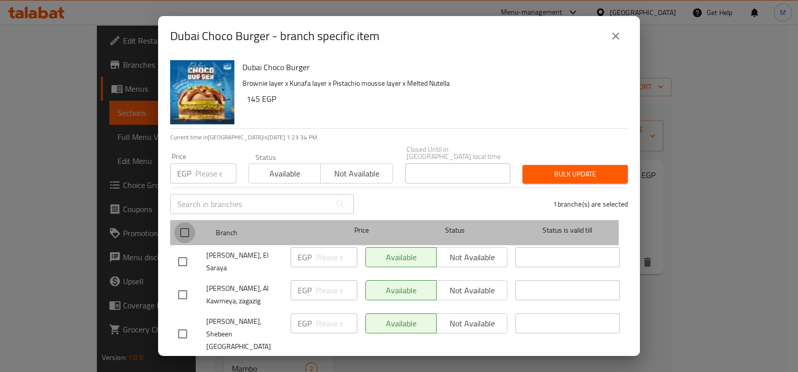
checkbox input "true"
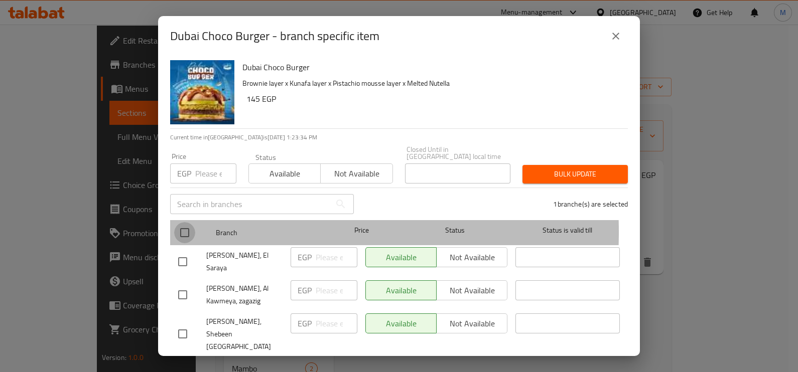
checkbox input "true"
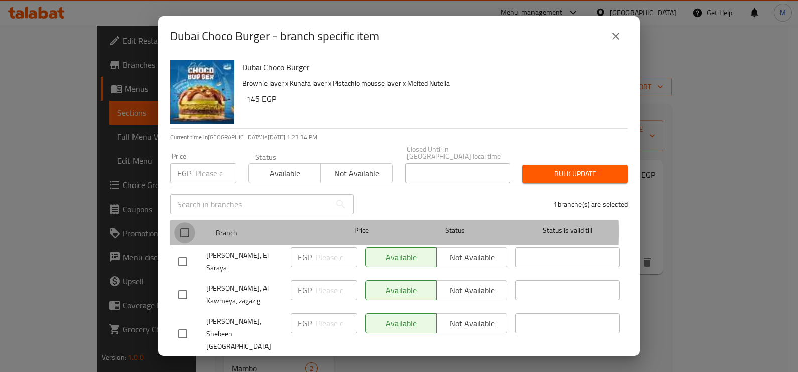
checkbox input "true"
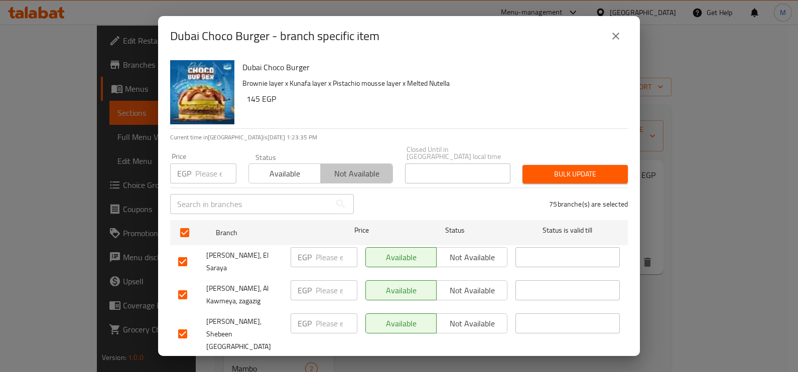
click at [332, 168] on span "Not available" at bounding box center [357, 174] width 64 height 15
click at [626, 32] on button "close" at bounding box center [616, 36] width 24 height 24
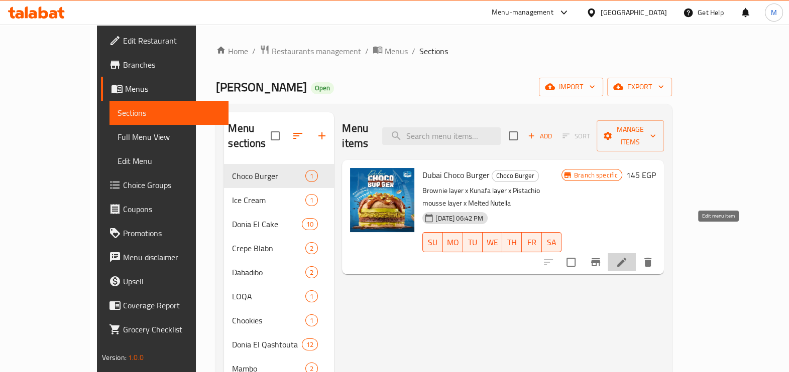
click at [626, 258] on icon at bounding box center [621, 262] width 9 height 9
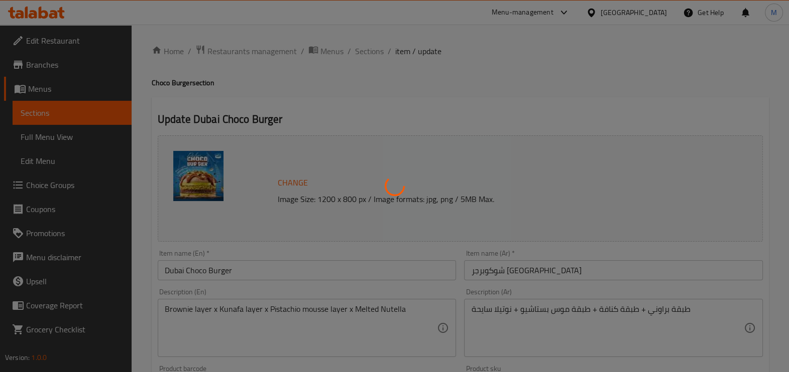
scroll to position [350, 0]
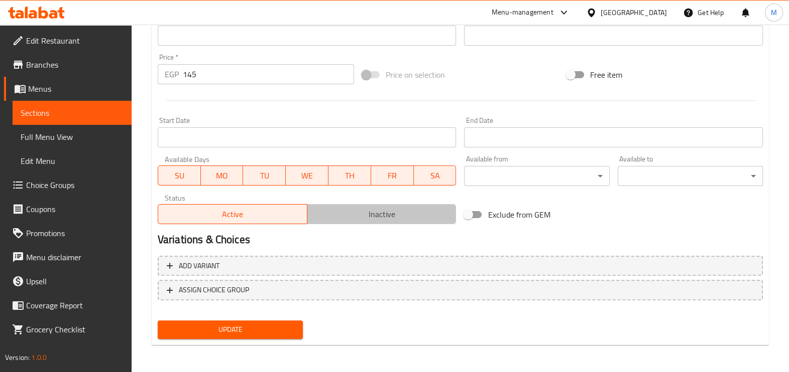
click at [385, 204] on button "Inactive" at bounding box center [382, 214] width 150 height 20
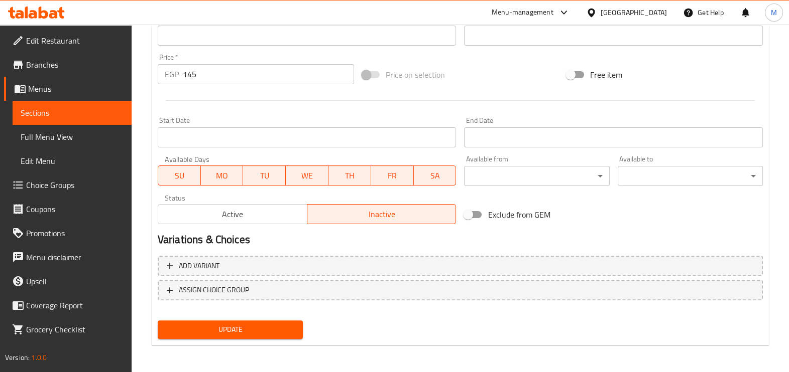
scroll to position [0, 0]
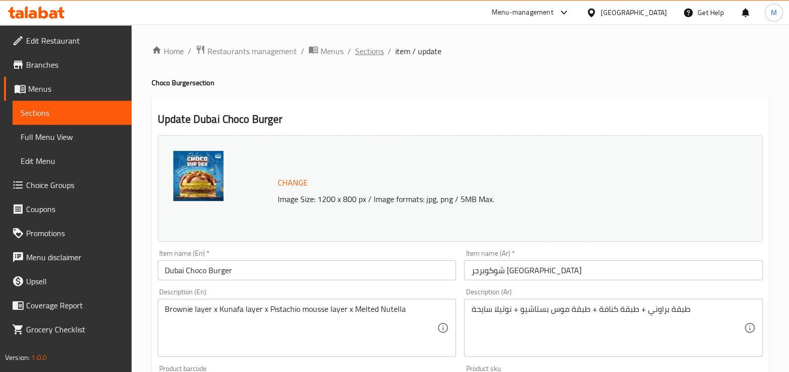
click at [366, 52] on span "Sections" at bounding box center [369, 51] width 29 height 12
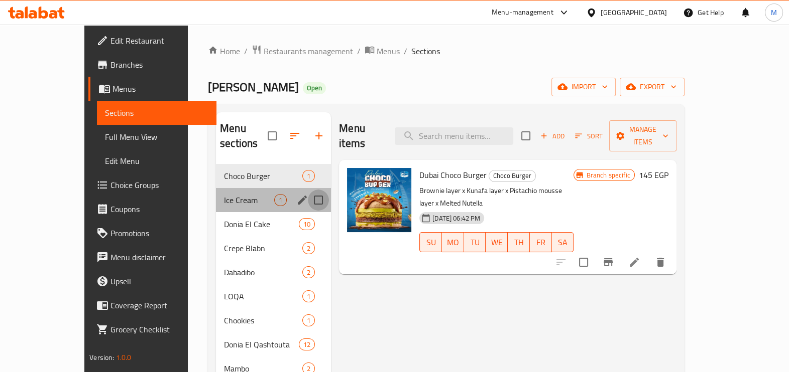
click at [308, 190] on input "Menu sections" at bounding box center [318, 200] width 21 height 21
checkbox input "true"
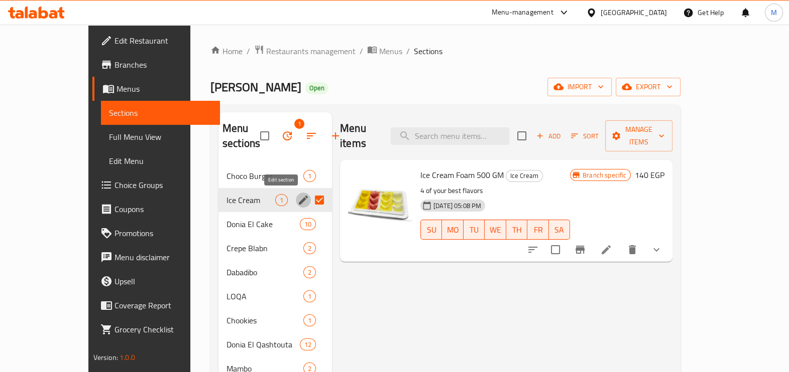
click at [297, 197] on icon "edit" at bounding box center [303, 200] width 12 height 12
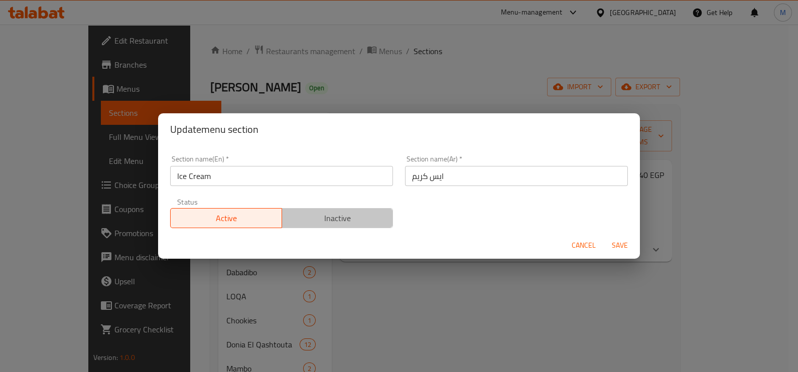
click at [356, 221] on span "Inactive" at bounding box center [337, 218] width 103 height 15
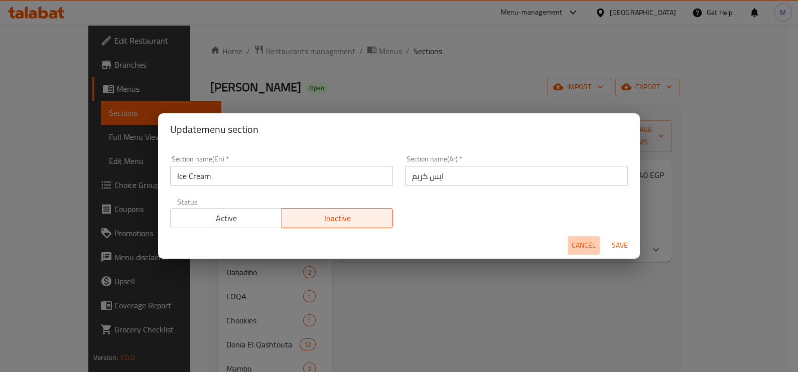
click at [586, 242] on span "Cancel" at bounding box center [584, 245] width 24 height 13
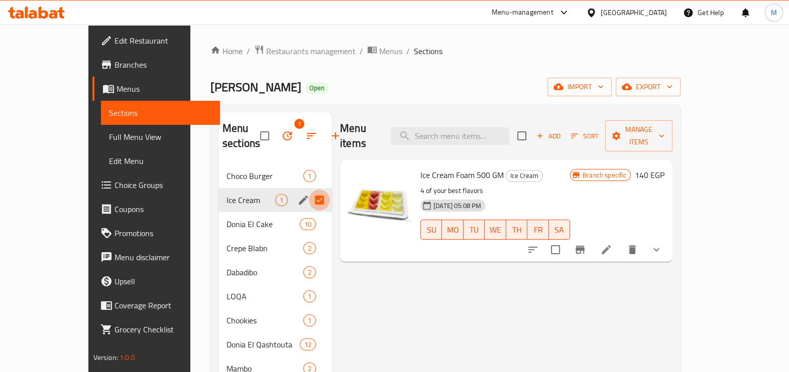
click at [309, 198] on input "Menu sections" at bounding box center [319, 200] width 21 height 21
